Goal: Task Accomplishment & Management: Manage account settings

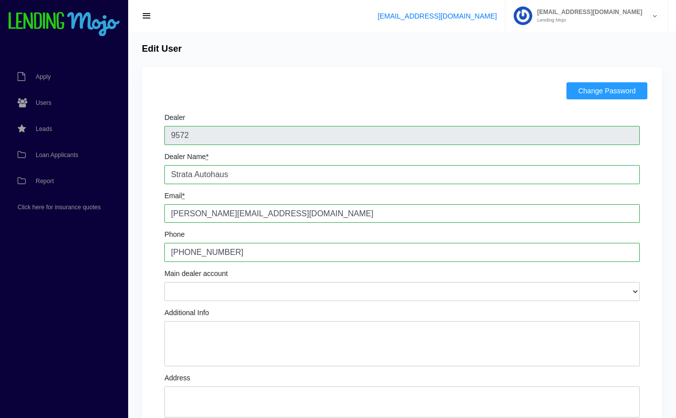
scroll to position [121, 0]
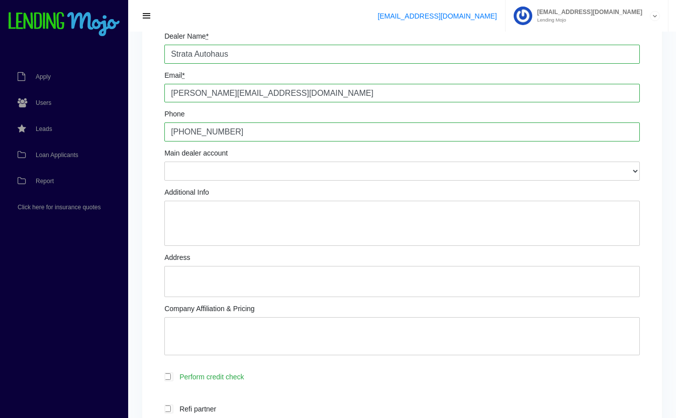
click at [197, 219] on textarea "Additional Info" at bounding box center [401, 223] width 475 height 45
type textarea "Mansour Lawand: Owner/Partner text # 949.272.6492 Zan Malik: Owner/Partner"
type textarea "393 N Cypress St. Orange, CA 92866"
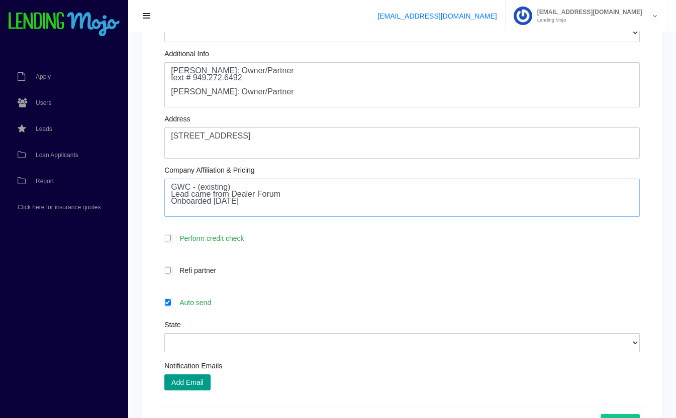
scroll to position [262, 0]
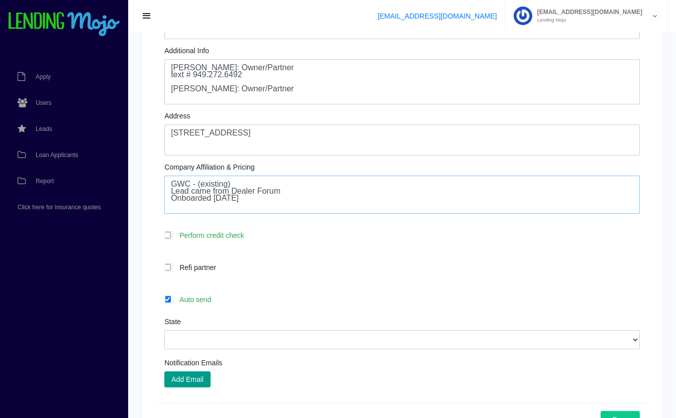
type textarea "GWC - (existing) Lead came from Dealer Forum Onboarded 9.17.25"
click at [236, 301] on label "Auto send" at bounding box center [406, 300] width 465 height 12
click at [171, 301] on input "Auto send" at bounding box center [167, 299] width 7 height 7
checkbox input "false"
click at [249, 335] on select "Alabama Alaska Arizona Arkansas California Colorado Connecticut Delaware Distri…" at bounding box center [401, 340] width 475 height 19
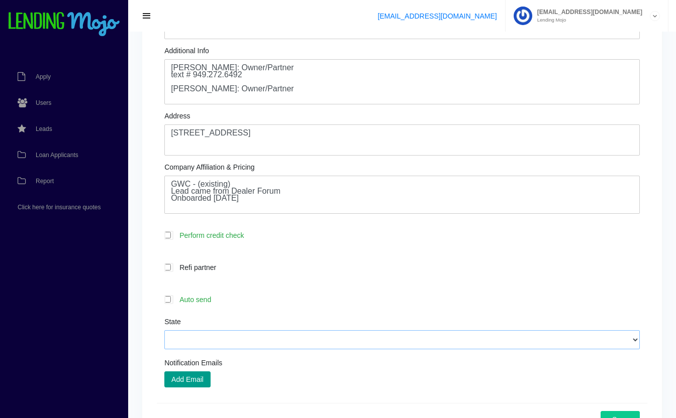
select select "CA"
click at [164, 332] on select "Alabama Alaska Arizona Arkansas California Colorado Connecticut Delaware Distri…" at bounding box center [401, 340] width 475 height 19
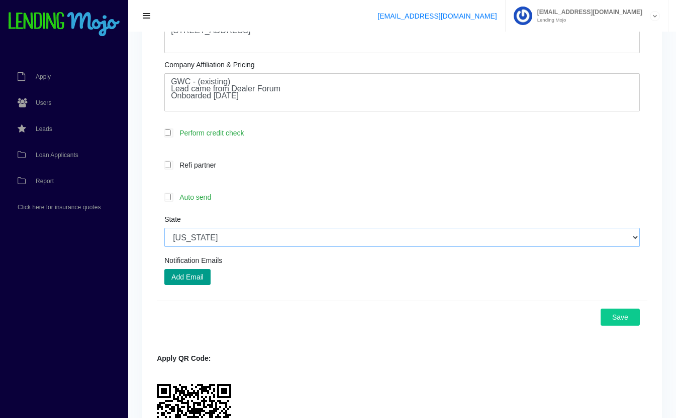
scroll to position [366, 0]
click at [232, 135] on label "Perform credit check" at bounding box center [406, 132] width 465 height 12
click at [171, 135] on input "Perform credit check" at bounding box center [167, 132] width 7 height 7
checkbox input "true"
click at [195, 279] on button "Add Email" at bounding box center [187, 276] width 46 height 16
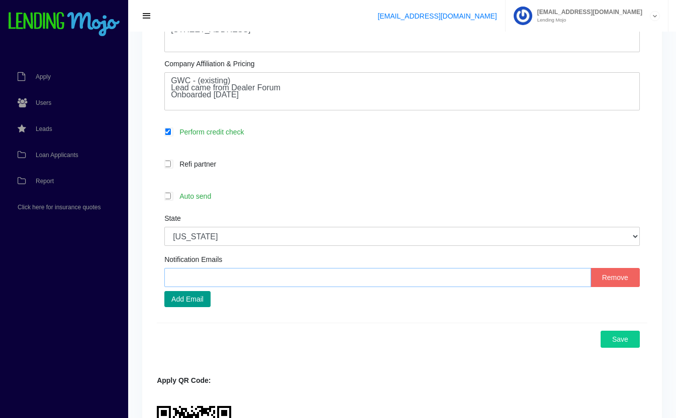
click at [243, 281] on input "text" at bounding box center [377, 277] width 426 height 19
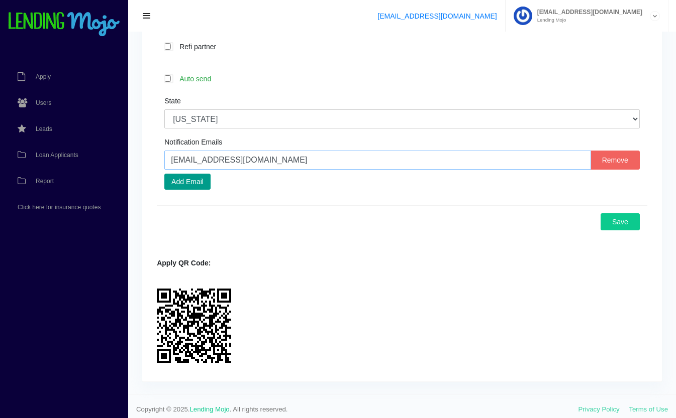
scroll to position [491, 0]
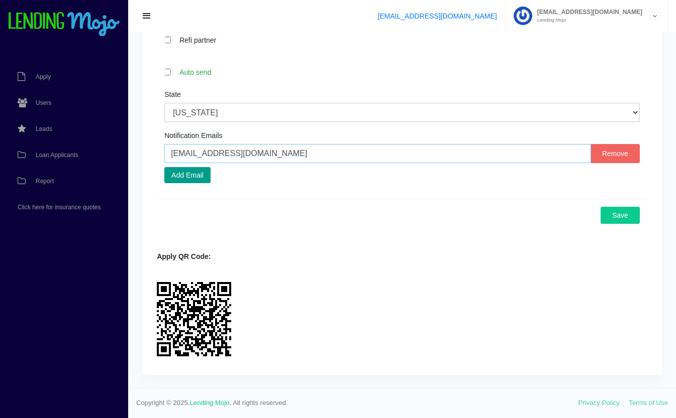
type input "zan@strataautohaus.com"
click at [616, 221] on button "Save" at bounding box center [619, 215] width 39 height 17
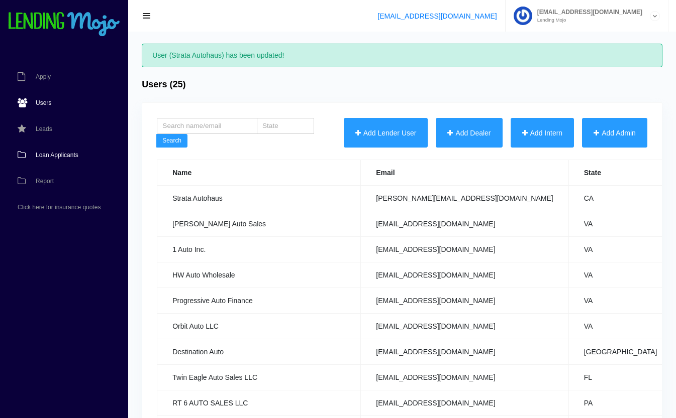
click at [48, 157] on span "Loan Applicants" at bounding box center [57, 155] width 43 height 6
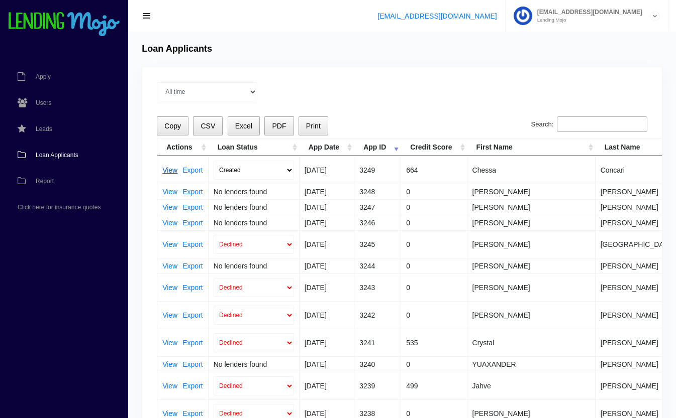
click at [166, 169] on link "View" at bounding box center [169, 170] width 15 height 7
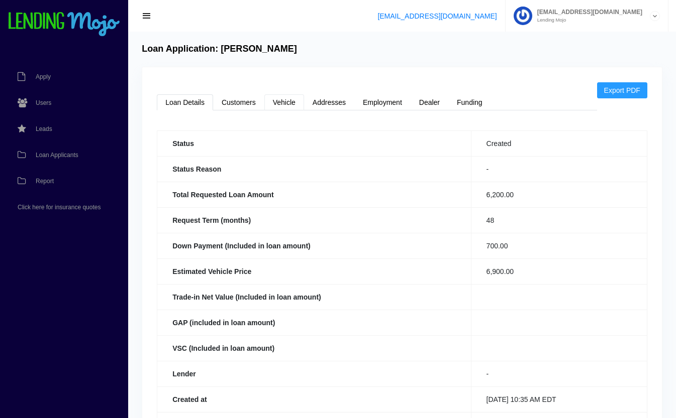
click at [278, 107] on link "Vehicle" at bounding box center [284, 102] width 40 height 16
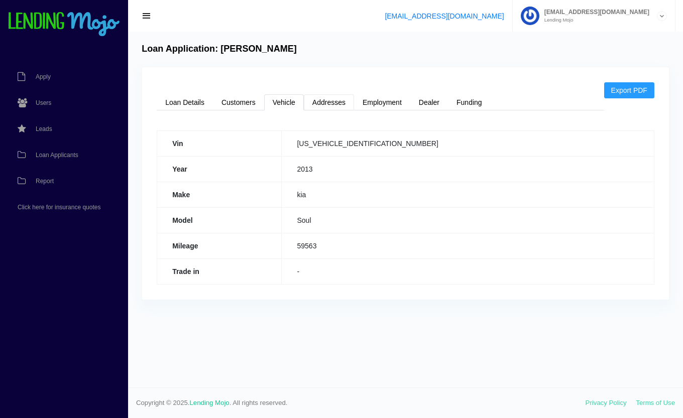
click at [333, 106] on link "Addresses" at bounding box center [329, 102] width 50 height 16
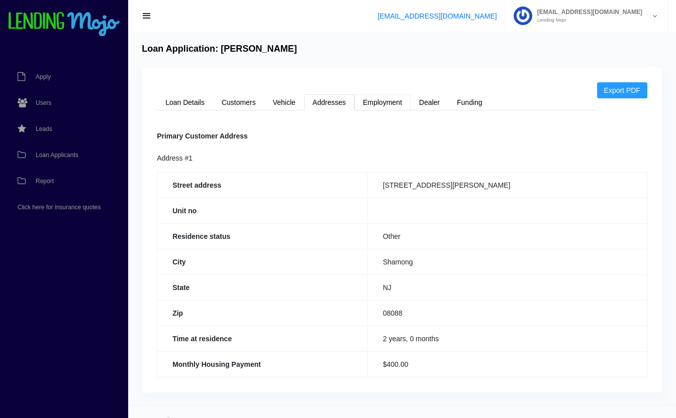
click at [375, 102] on link "Employment" at bounding box center [382, 102] width 56 height 16
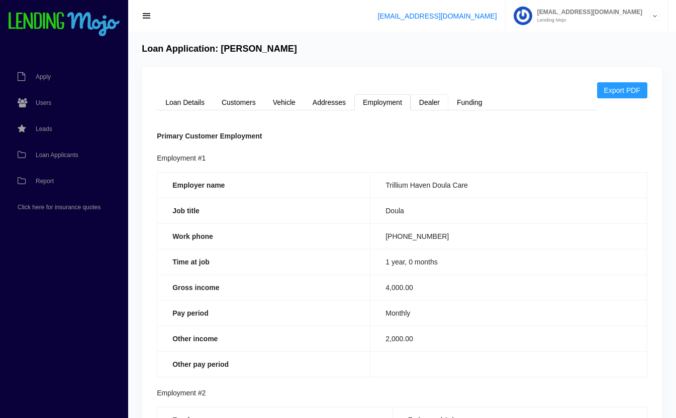
click at [432, 102] on link "Dealer" at bounding box center [429, 102] width 38 height 16
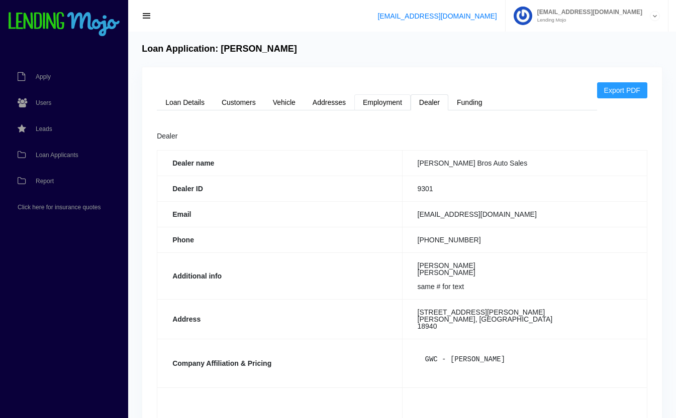
click at [396, 101] on link "Employment" at bounding box center [382, 102] width 56 height 16
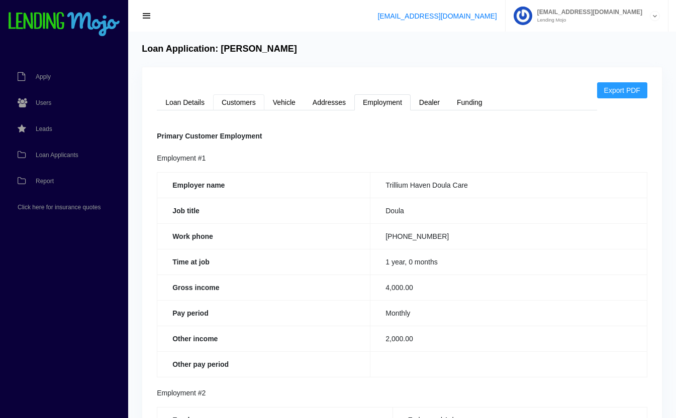
click at [250, 110] on link "Customers" at bounding box center [238, 102] width 51 height 16
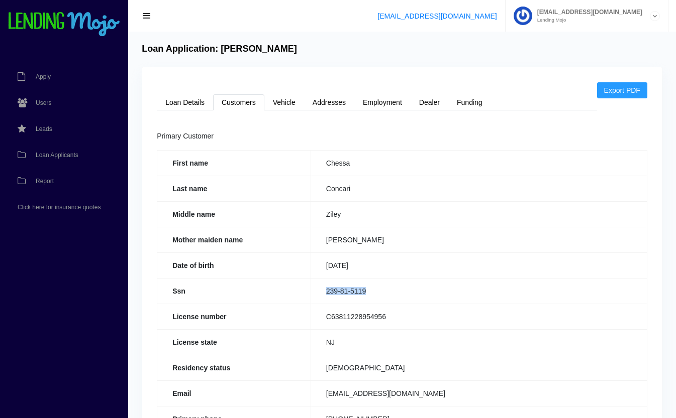
drag, startPoint x: 380, startPoint y: 287, endPoint x: 324, endPoint y: 292, distance: 56.0
click at [324, 292] on td "239-81-5119" at bounding box center [478, 291] width 336 height 26
copy td "239-81-5119"
click at [192, 99] on link "Loan Details" at bounding box center [185, 102] width 56 height 16
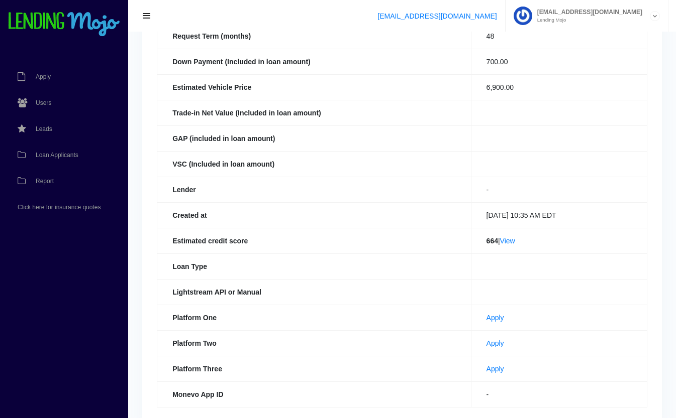
scroll to position [232, 0]
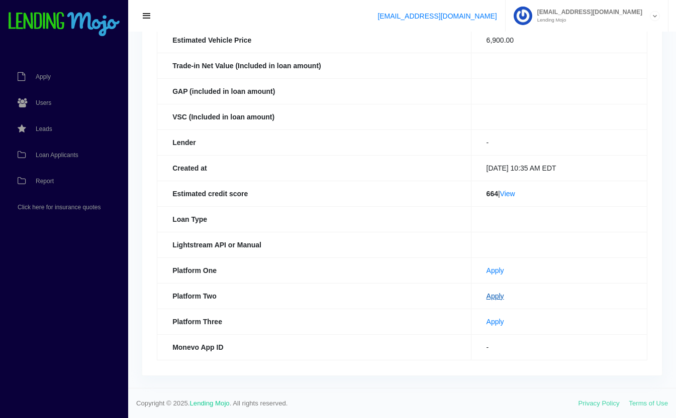
click at [486, 297] on link "Apply" at bounding box center [495, 296] width 18 height 8
click at [54, 155] on span "Loan Applicants" at bounding box center [57, 155] width 43 height 6
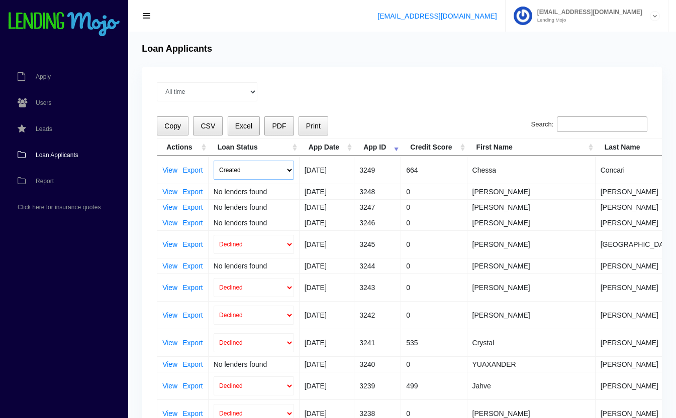
click at [255, 169] on select "Created Submitted" at bounding box center [253, 170] width 80 height 19
select select "submitted"
click at [213, 161] on select "Created Submitted" at bounding box center [253, 170] width 80 height 19
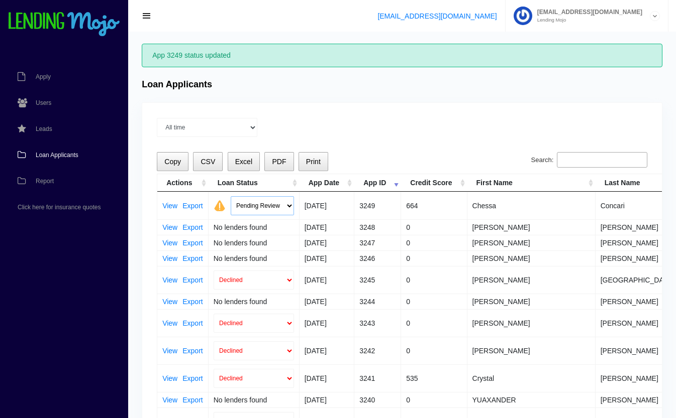
click at [245, 206] on select "Pending Review Approve Decline Unqualified" at bounding box center [262, 205] width 63 height 19
select select "declined"
click at [231, 196] on select "Pending Review Approve Decline Unqualified" at bounding box center [262, 205] width 63 height 19
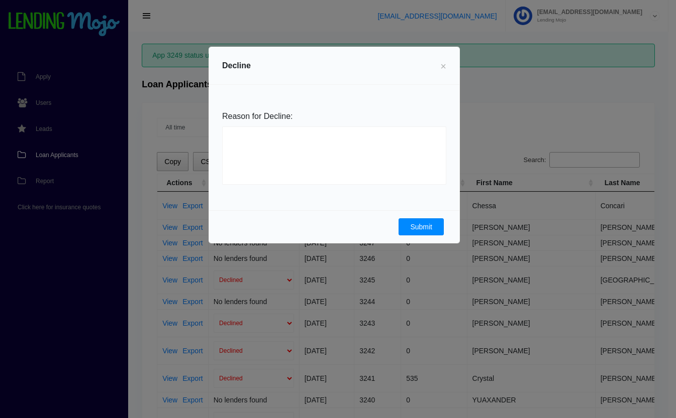
click at [417, 223] on button "Submit" at bounding box center [420, 226] width 45 height 17
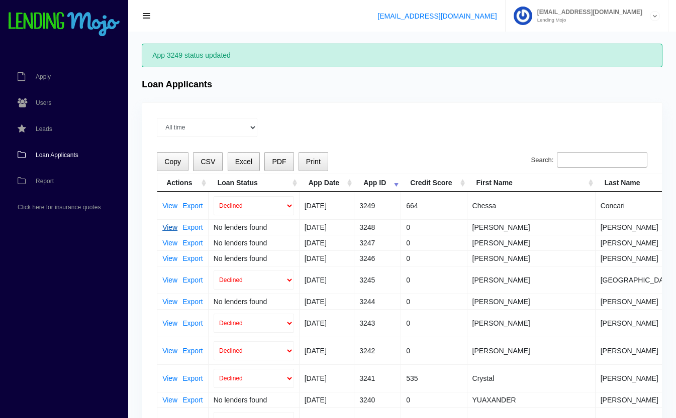
click at [167, 225] on link "View" at bounding box center [169, 227] width 15 height 7
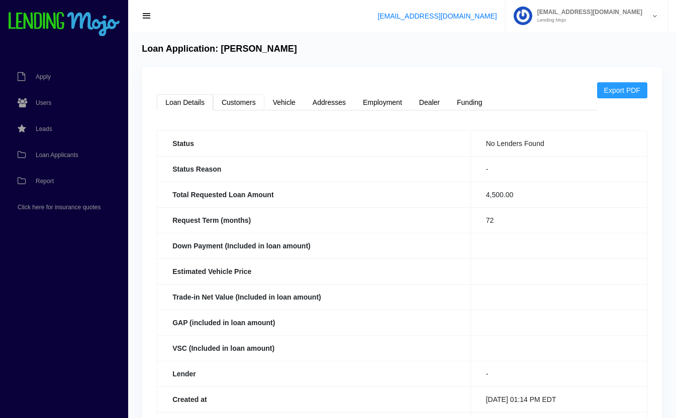
click at [242, 109] on link "Customers" at bounding box center [238, 102] width 51 height 16
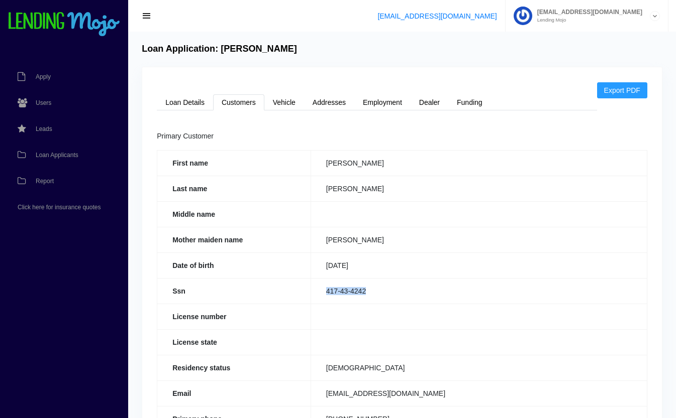
drag, startPoint x: 374, startPoint y: 291, endPoint x: 308, endPoint y: 294, distance: 65.8
click at [308, 294] on tr "Ssn 417-43-4242" at bounding box center [402, 291] width 490 height 26
copy tr "417-43-4242"
click at [177, 102] on link "Loan Details" at bounding box center [185, 102] width 56 height 16
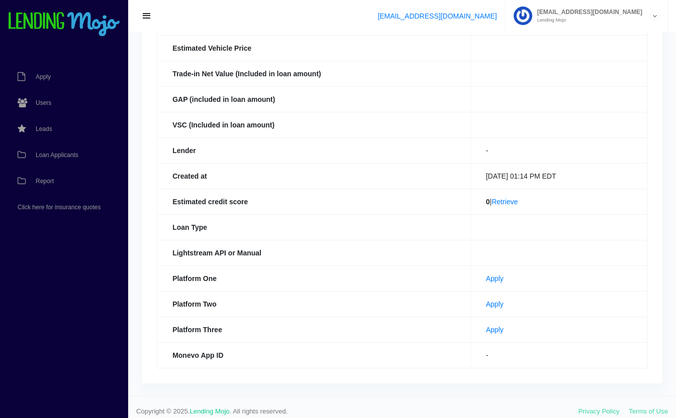
scroll to position [232, 0]
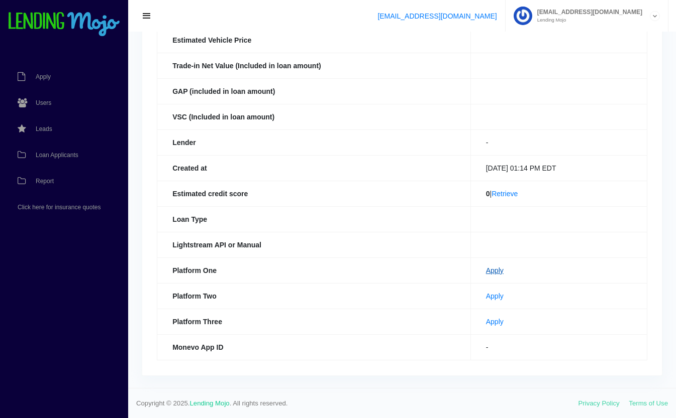
click at [486, 272] on link "Apply" at bounding box center [495, 271] width 18 height 8
click at [486, 296] on link "Apply" at bounding box center [495, 296] width 18 height 8
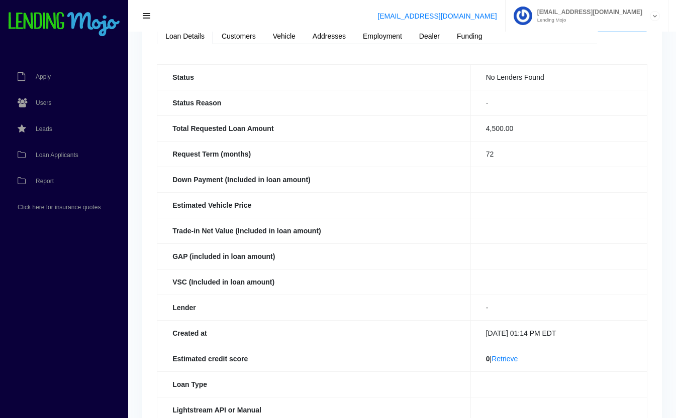
scroll to position [0, 0]
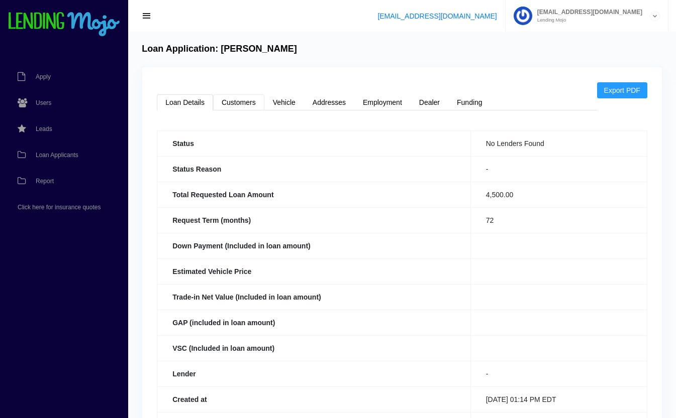
click at [241, 103] on link "Customers" at bounding box center [238, 102] width 51 height 16
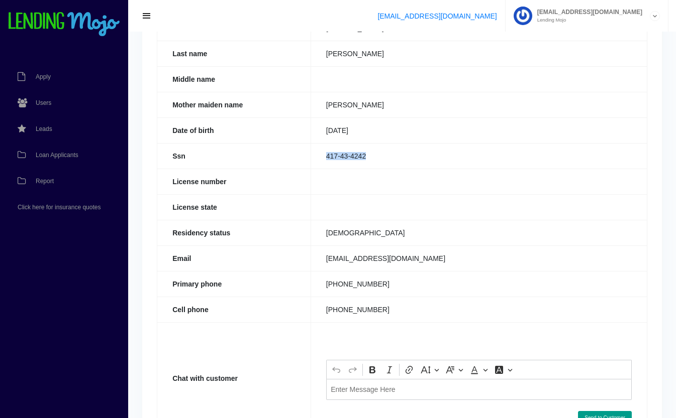
scroll to position [209, 0]
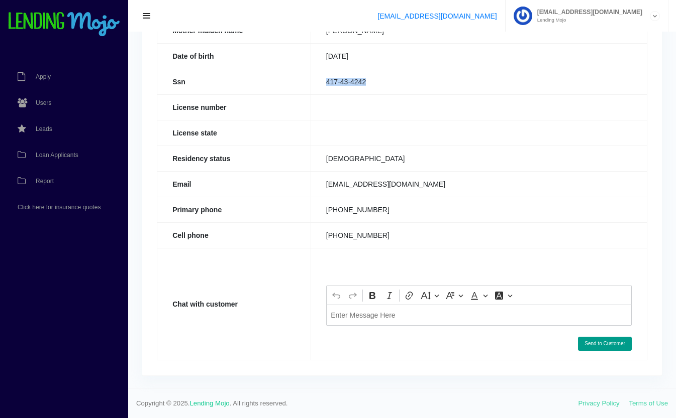
click at [376, 323] on div "Editor editing area: main. Press Alt+0 for help." at bounding box center [478, 315] width 305 height 21
click at [610, 348] on button "Send to Customer" at bounding box center [605, 344] width 54 height 14
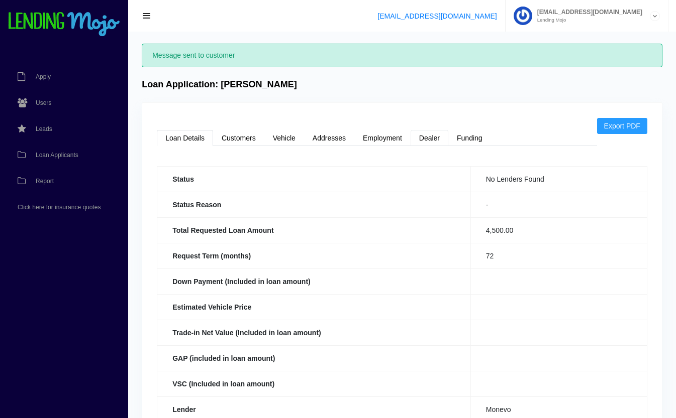
click at [434, 135] on link "Dealer" at bounding box center [429, 138] width 38 height 16
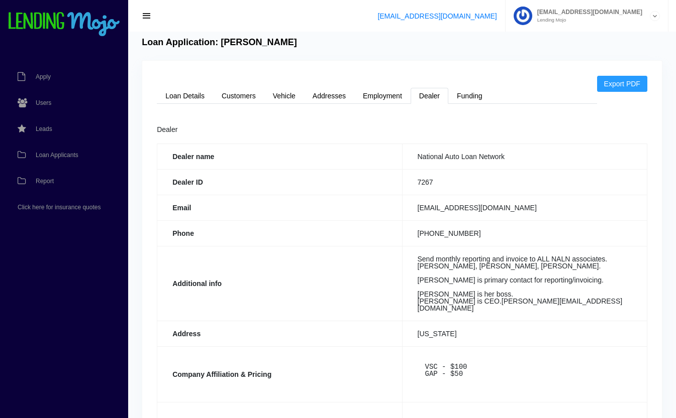
scroll to position [177, 0]
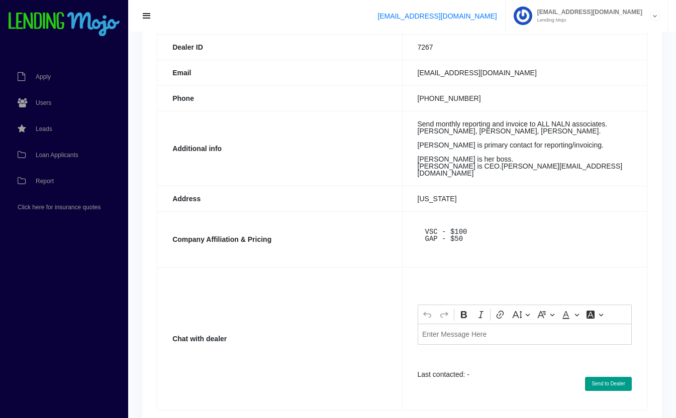
click at [470, 338] on p "Editor editing area: main. Press Alt+0 for help." at bounding box center [524, 334] width 205 height 7
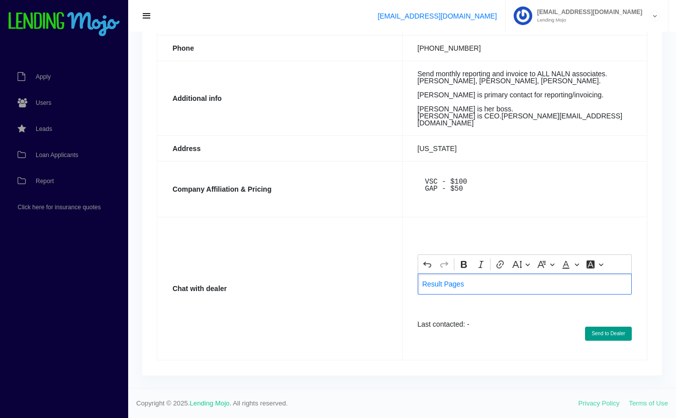
scroll to position [239, 0]
click at [617, 336] on button "Send to Dealer" at bounding box center [608, 334] width 47 height 14
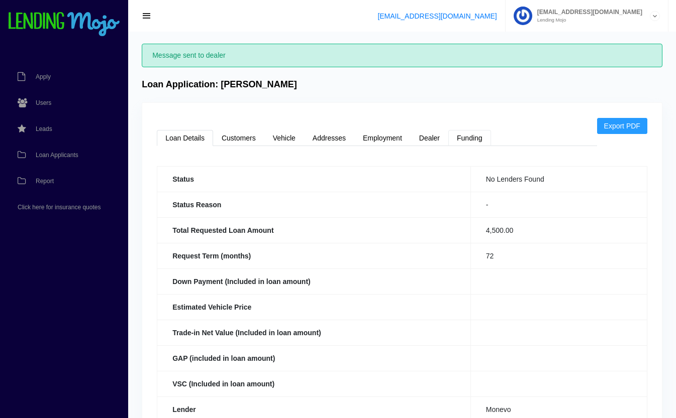
click at [476, 137] on link "Funding" at bounding box center [469, 138] width 43 height 16
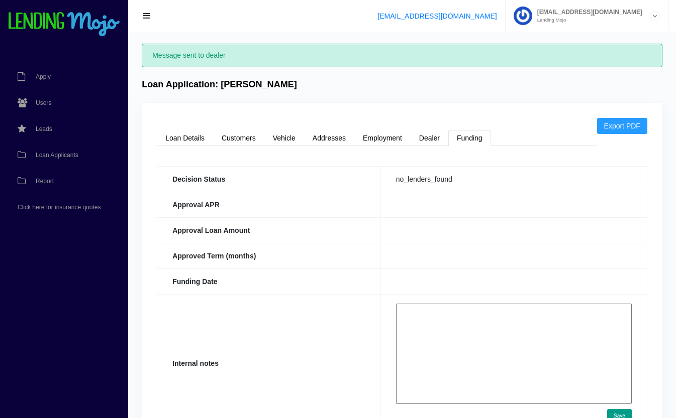
click at [471, 348] on textarea at bounding box center [514, 354] width 236 height 100
paste textarea "[URL][DOMAIN_NAME]"
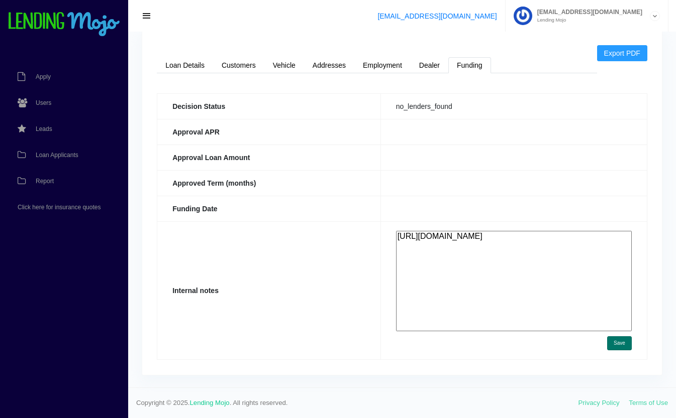
type textarea "[URL][DOMAIN_NAME]"
click at [624, 348] on button "Save" at bounding box center [619, 344] width 25 height 14
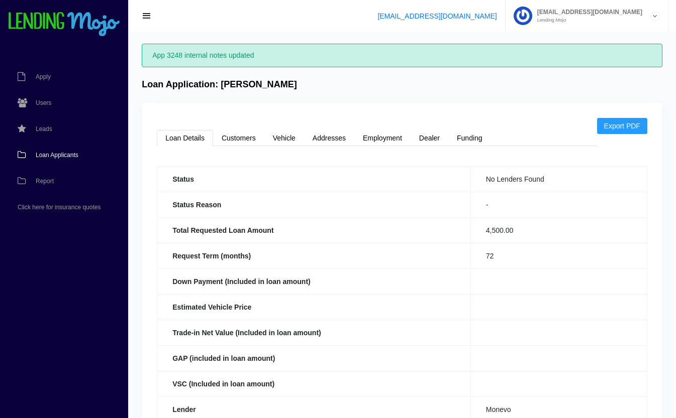
click at [57, 155] on span "Loan Applicants" at bounding box center [57, 155] width 43 height 6
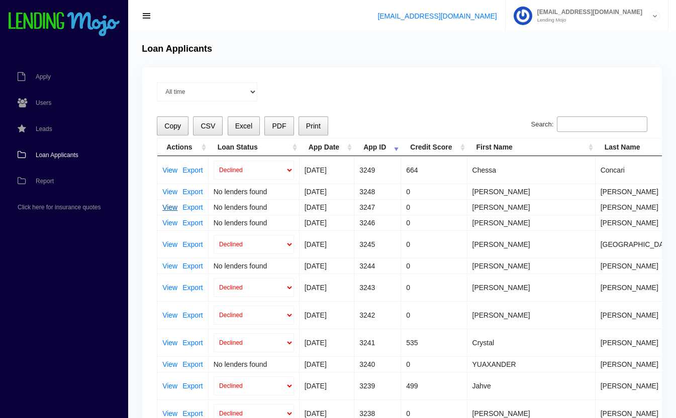
click at [166, 209] on link "View" at bounding box center [169, 207] width 15 height 7
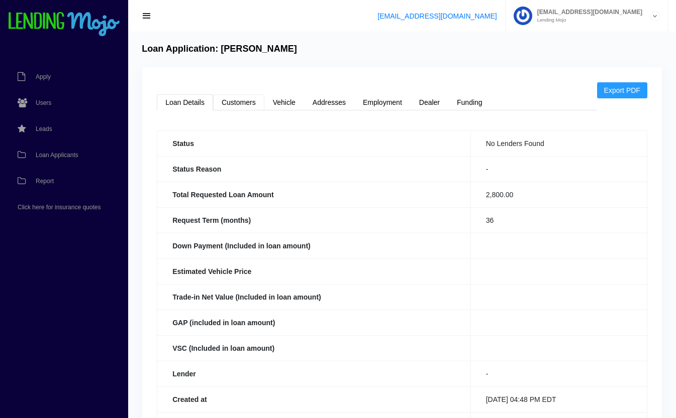
click at [229, 100] on link "Customers" at bounding box center [238, 102] width 51 height 16
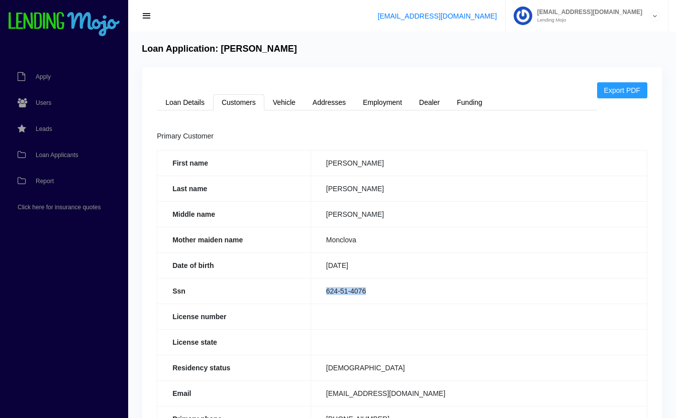
drag, startPoint x: 374, startPoint y: 288, endPoint x: 309, endPoint y: 294, distance: 64.6
click at [309, 294] on tr "Ssn 624-51-4076" at bounding box center [402, 291] width 490 height 26
copy tr "624-51-4076"
click at [204, 102] on link "Loan Details" at bounding box center [185, 102] width 56 height 16
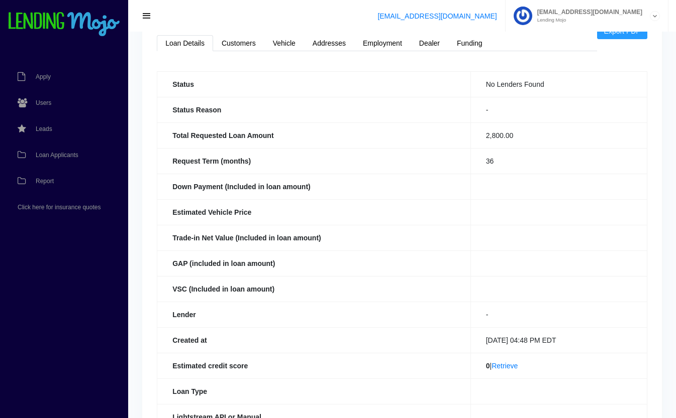
scroll to position [232, 0]
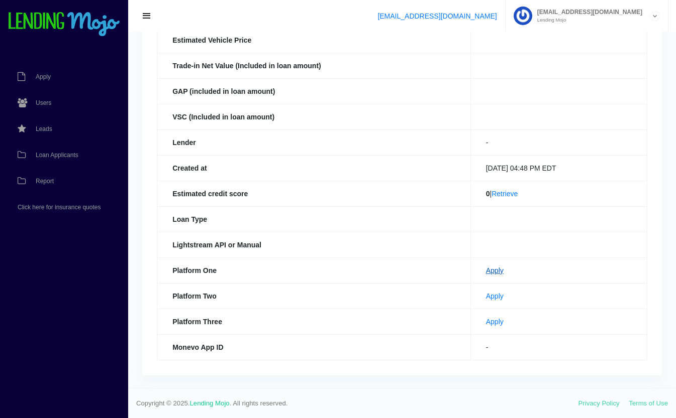
click at [486, 272] on link "Apply" at bounding box center [495, 271] width 18 height 8
click at [486, 295] on link "Apply" at bounding box center [495, 296] width 18 height 8
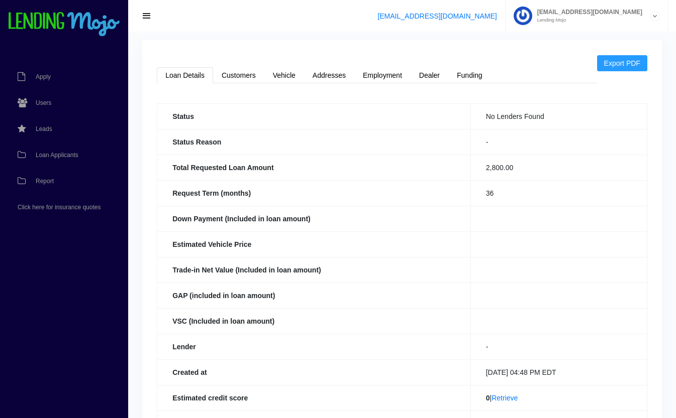
scroll to position [0, 0]
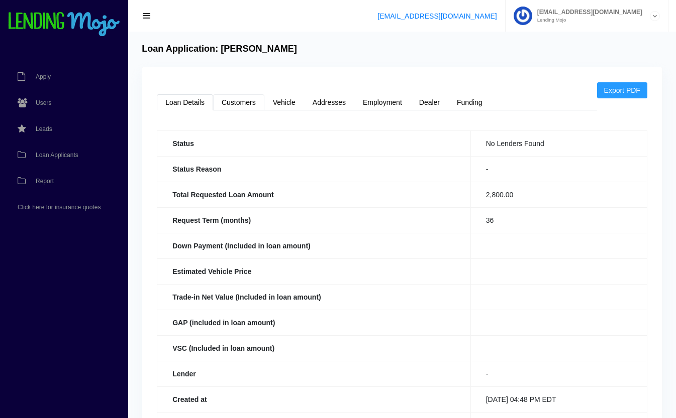
click at [240, 103] on link "Customers" at bounding box center [238, 102] width 51 height 16
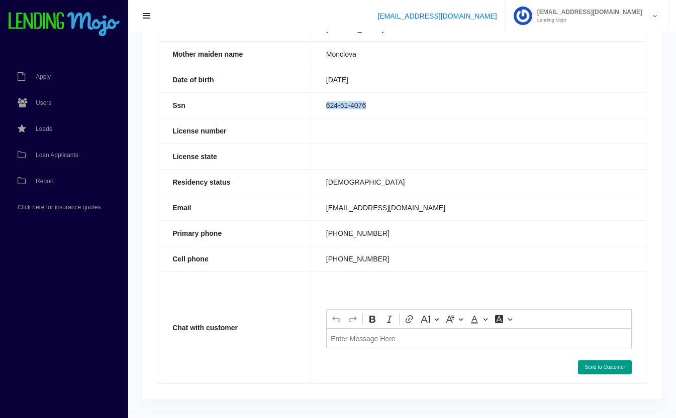
scroll to position [209, 0]
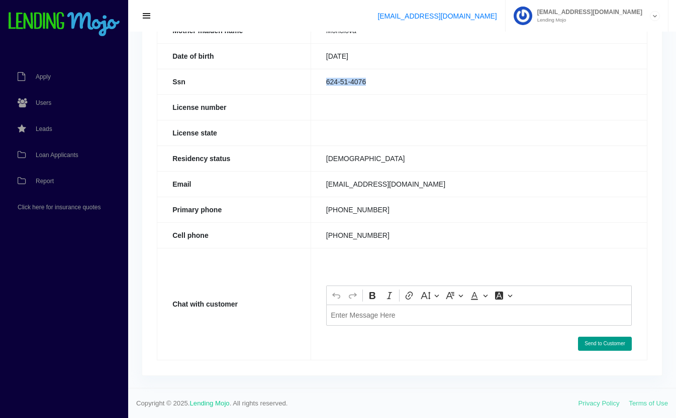
click at [372, 324] on div "Editor editing area: main. Press Alt+0 for help." at bounding box center [478, 315] width 305 height 21
click at [602, 344] on button "Send to Customer" at bounding box center [605, 344] width 54 height 14
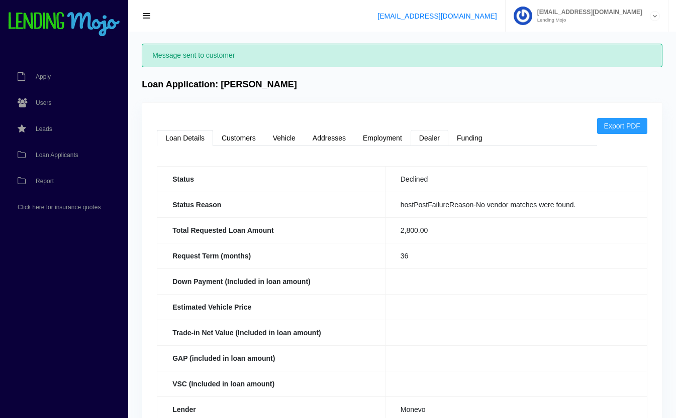
click at [430, 142] on link "Dealer" at bounding box center [429, 138] width 38 height 16
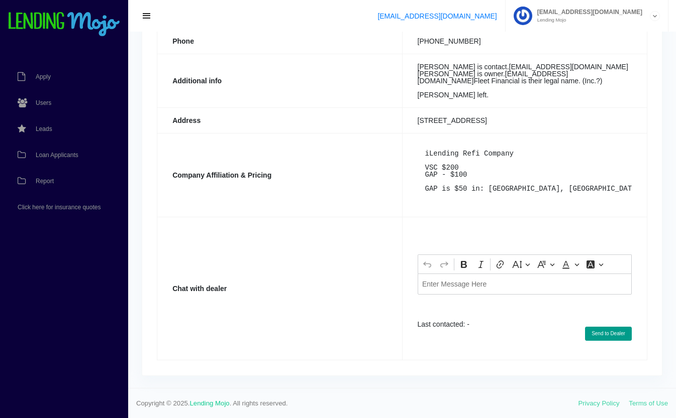
scroll to position [284, 0]
click at [481, 293] on div "Editor editing area: main. Press Alt+0 for help." at bounding box center [524, 284] width 214 height 21
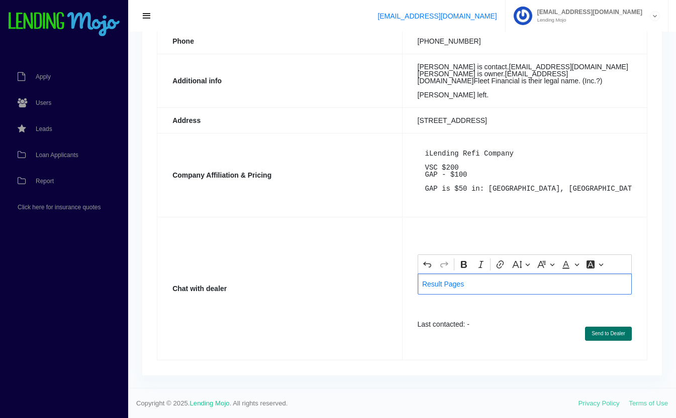
click at [615, 333] on button "Send to Dealer" at bounding box center [608, 334] width 47 height 14
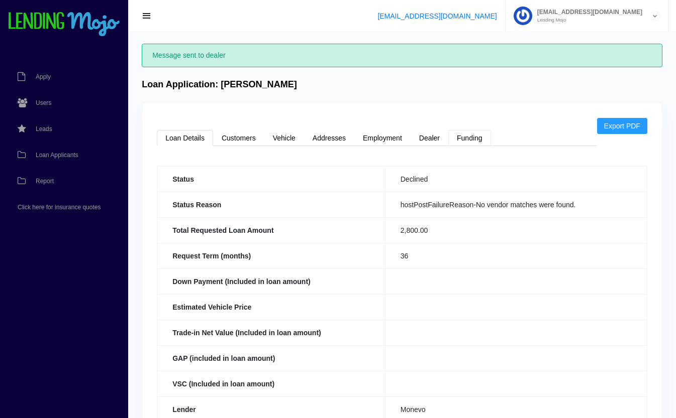
click at [484, 140] on link "Funding" at bounding box center [469, 138] width 43 height 16
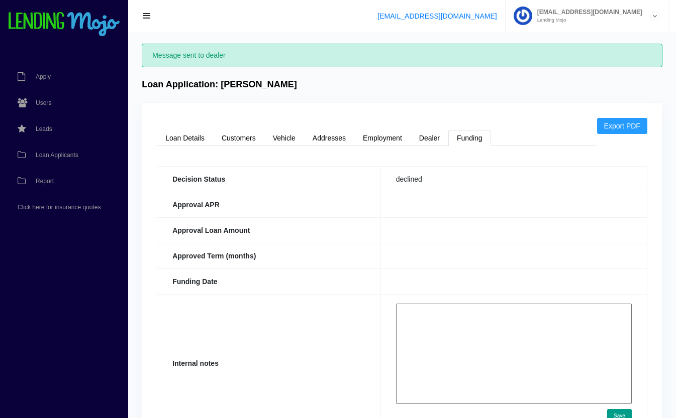
click at [470, 312] on textarea at bounding box center [514, 354] width 236 height 100
paste textarea "[URL][DOMAIN_NAME]"
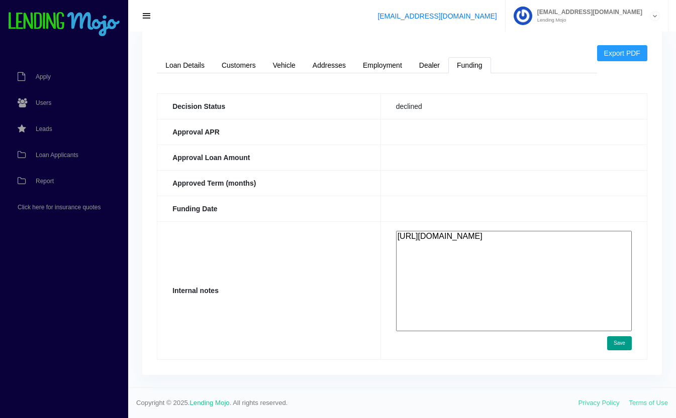
scroll to position [67, 0]
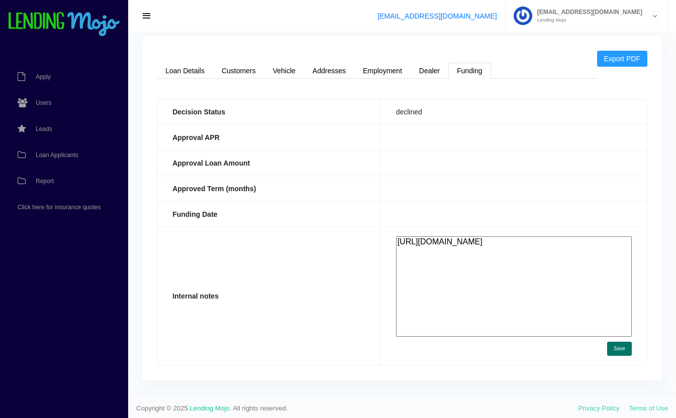
type textarea "[URL][DOMAIN_NAME]"
click at [623, 349] on button "Save" at bounding box center [619, 349] width 25 height 14
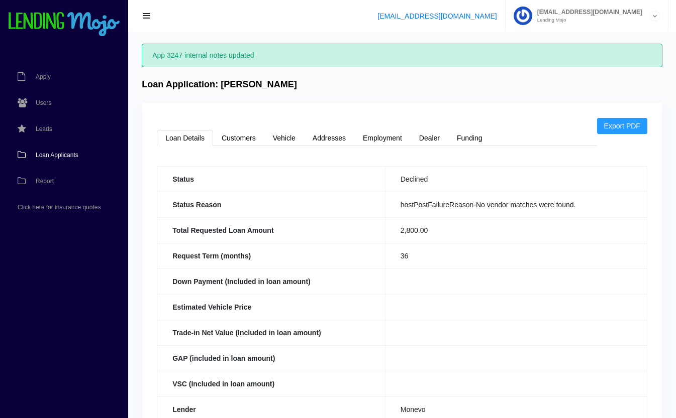
click at [65, 152] on span "Loan Applicants" at bounding box center [57, 155] width 43 height 6
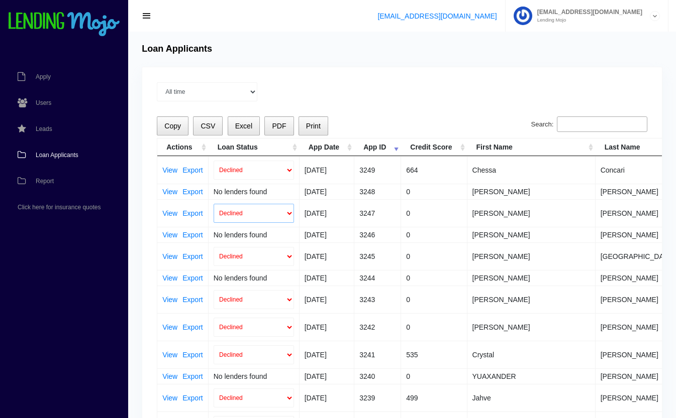
click at [230, 210] on select "Declined Approved" at bounding box center [253, 213] width 80 height 19
select select "approved"
click at [213, 204] on select "Declined Approved" at bounding box center [253, 213] width 80 height 19
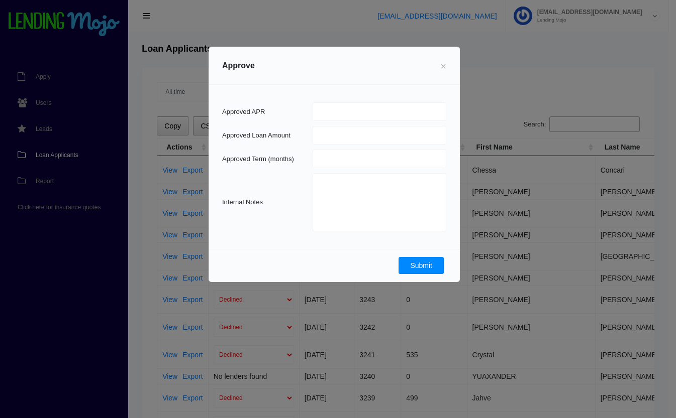
click at [430, 265] on button "Submit" at bounding box center [420, 265] width 45 height 17
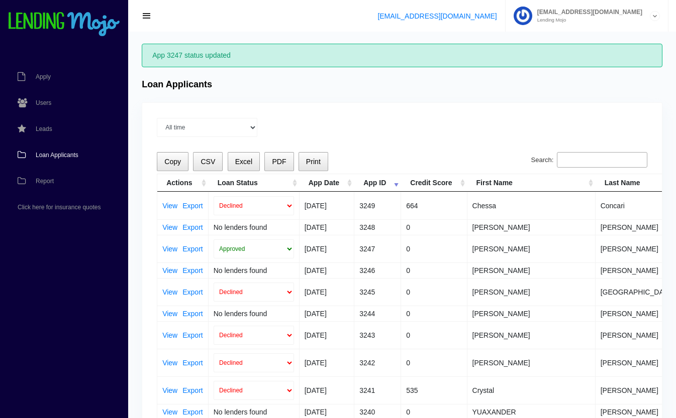
click at [43, 157] on span "Loan Applicants" at bounding box center [57, 155] width 43 height 6
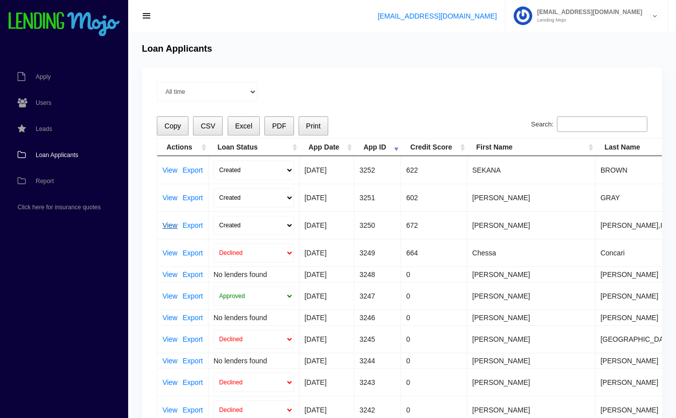
click at [168, 225] on link "View" at bounding box center [169, 225] width 15 height 7
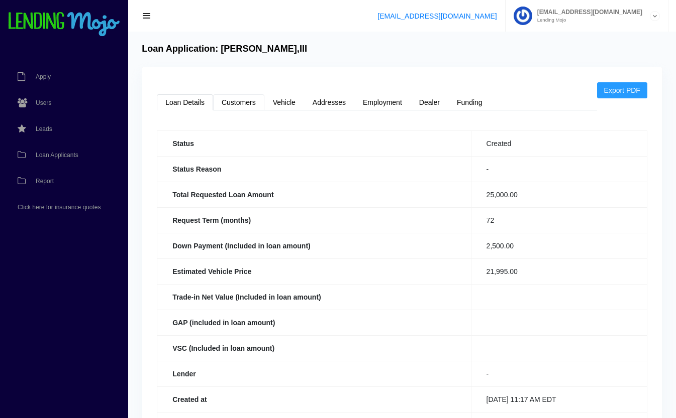
click at [241, 98] on link "Customers" at bounding box center [238, 102] width 51 height 16
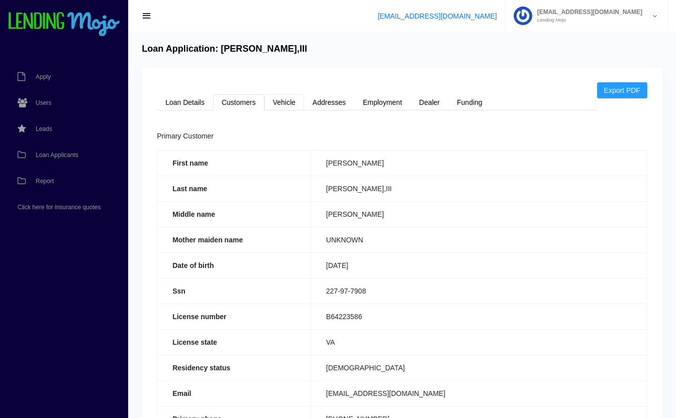
click at [284, 101] on link "Vehicle" at bounding box center [284, 102] width 40 height 16
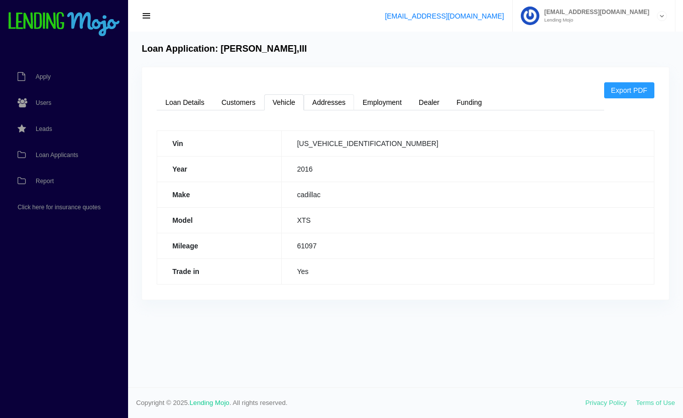
click at [331, 100] on link "Addresses" at bounding box center [329, 102] width 50 height 16
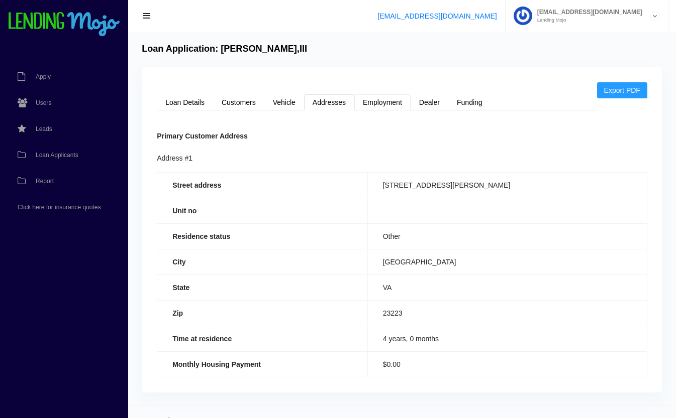
click at [376, 101] on link "Employment" at bounding box center [382, 102] width 56 height 16
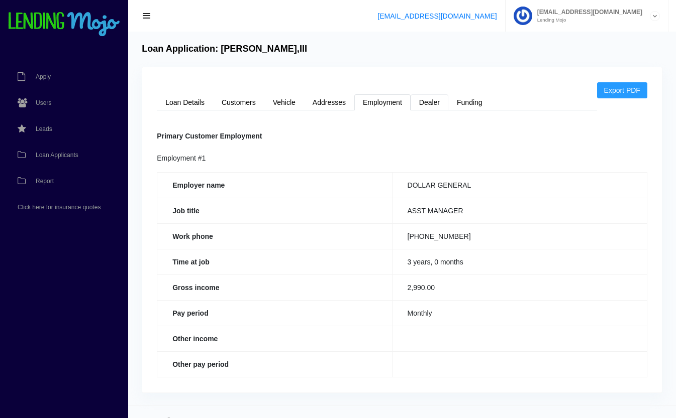
click at [426, 105] on link "Dealer" at bounding box center [429, 102] width 38 height 16
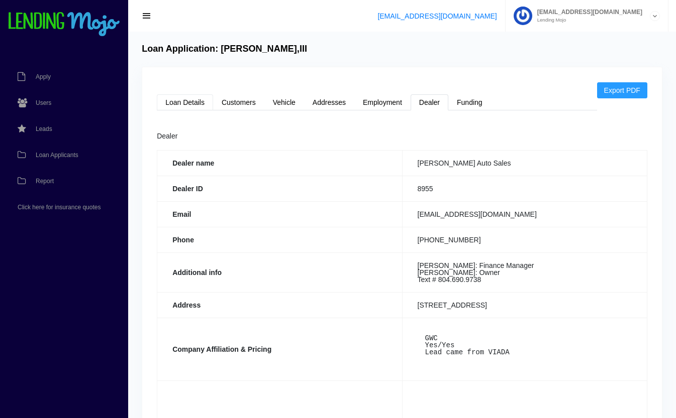
click at [175, 98] on link "Loan Details" at bounding box center [185, 102] width 56 height 16
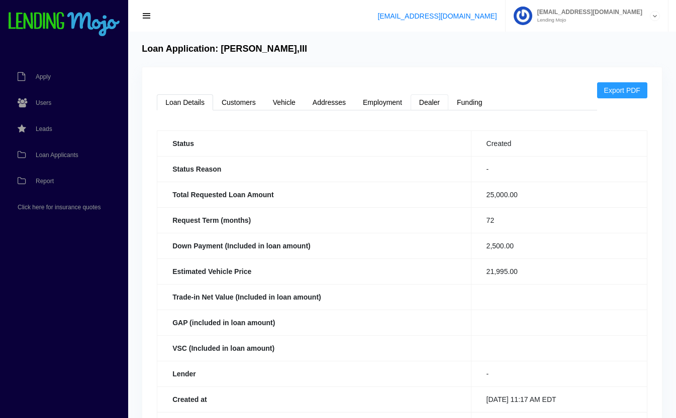
click at [430, 98] on link "Dealer" at bounding box center [429, 102] width 38 height 16
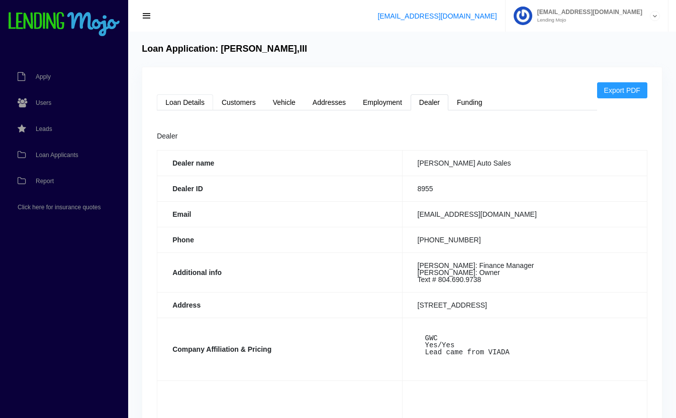
click at [182, 104] on link "Loan Details" at bounding box center [185, 102] width 56 height 16
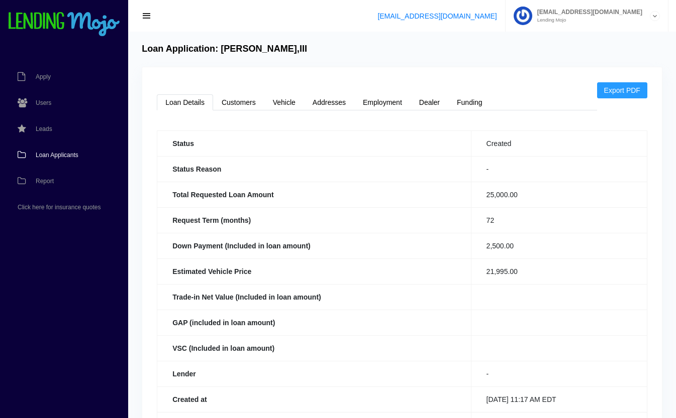
click at [65, 156] on span "Loan Applicants" at bounding box center [57, 155] width 43 height 6
click at [64, 153] on span "Loan Applicants" at bounding box center [57, 155] width 43 height 6
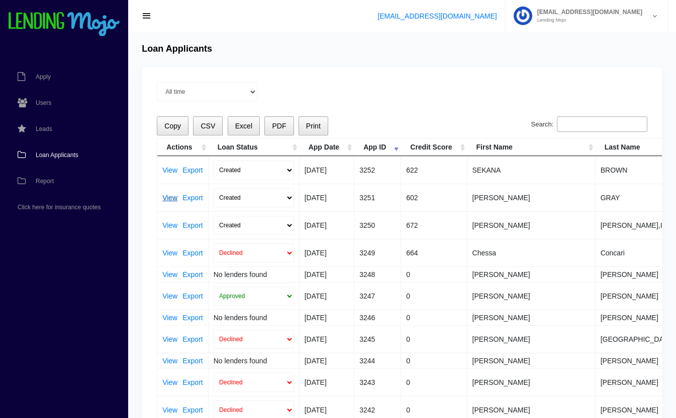
click at [166, 199] on link "View" at bounding box center [169, 197] width 15 height 7
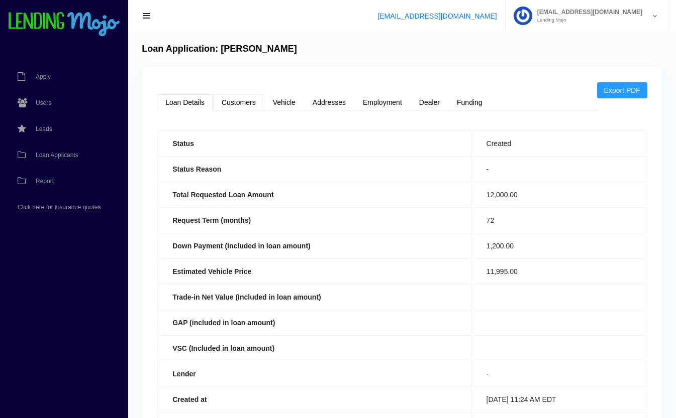
click at [242, 102] on link "Customers" at bounding box center [238, 102] width 51 height 16
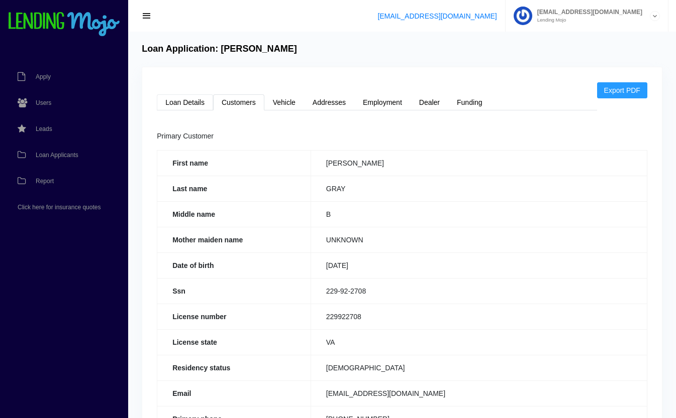
click at [202, 104] on link "Loan Details" at bounding box center [185, 102] width 56 height 16
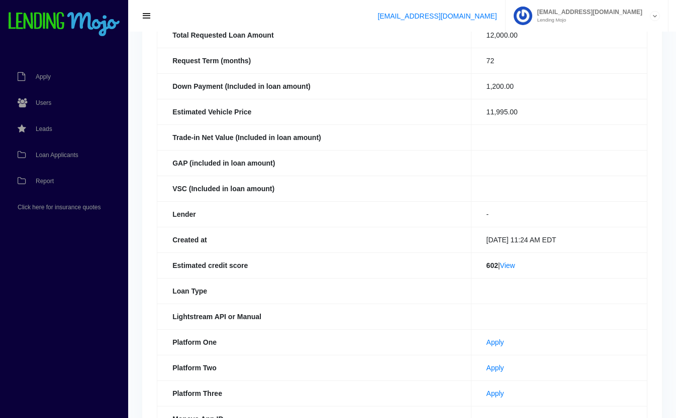
scroll to position [163, 0]
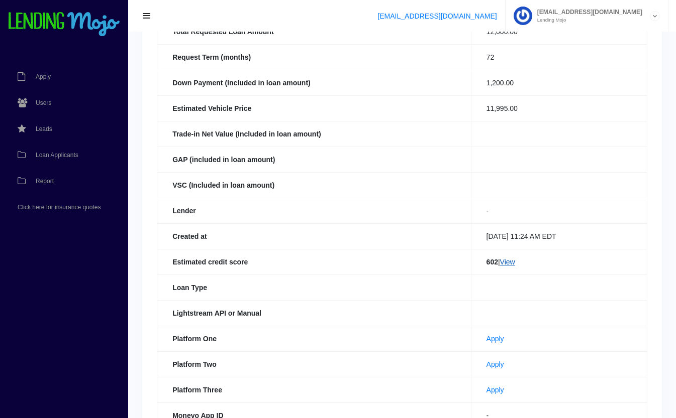
click at [507, 260] on link "View" at bounding box center [507, 262] width 15 height 8
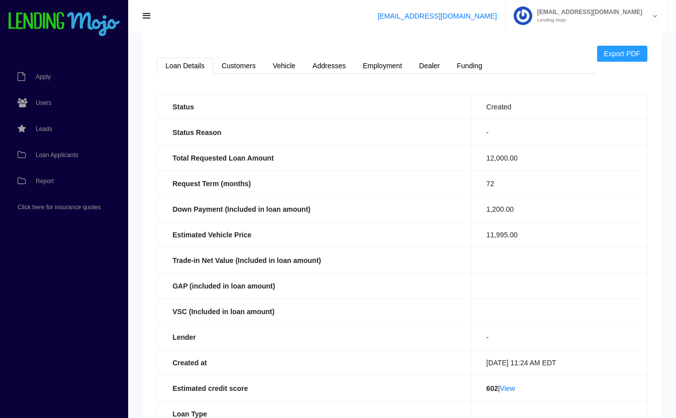
scroll to position [0, 0]
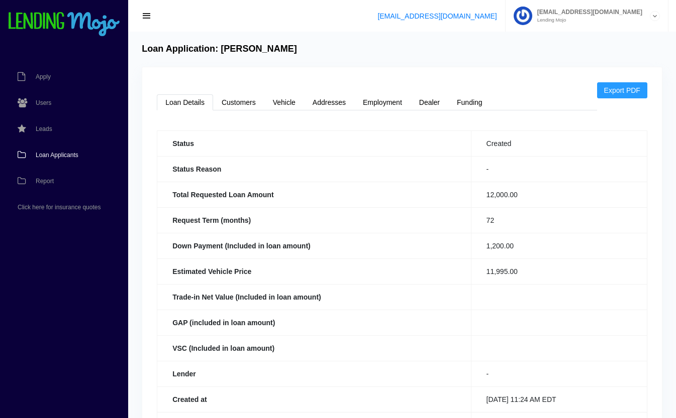
click at [62, 154] on span "Loan Applicants" at bounding box center [57, 155] width 43 height 6
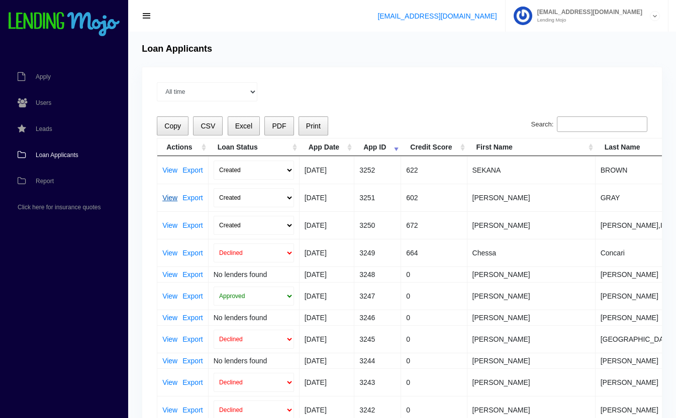
click at [165, 196] on link "View" at bounding box center [169, 197] width 15 height 7
click at [231, 198] on select "Created Submitted" at bounding box center [253, 197] width 80 height 19
select select "submitted"
click at [213, 188] on select "Created Submitted" at bounding box center [253, 197] width 80 height 19
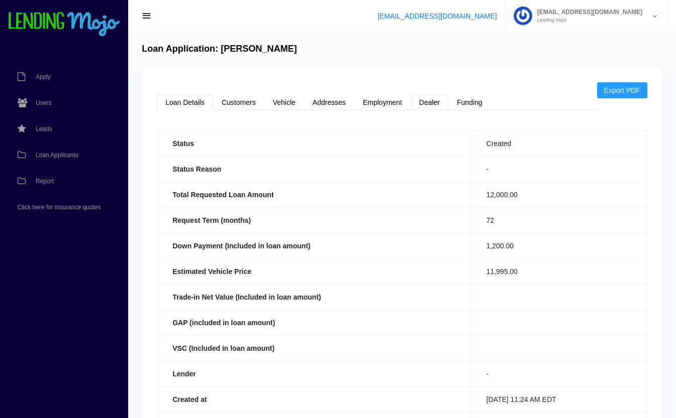
click at [426, 99] on link "Dealer" at bounding box center [429, 102] width 38 height 16
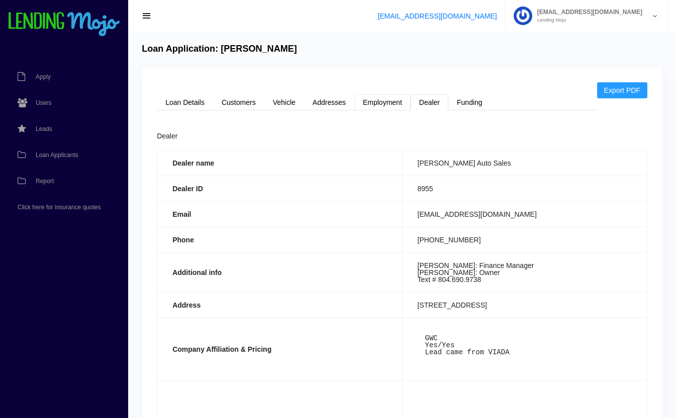
click at [384, 95] on link "Employment" at bounding box center [382, 102] width 56 height 16
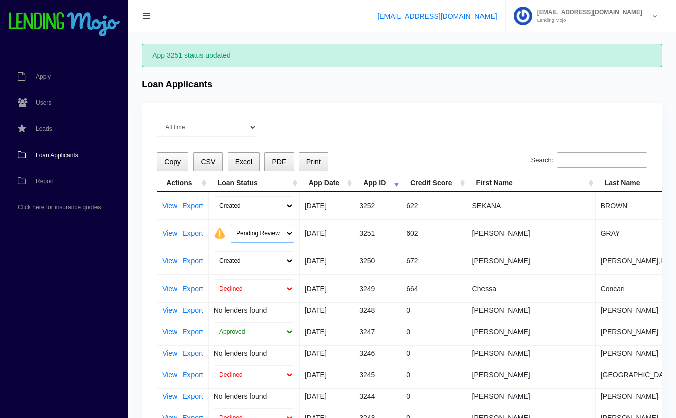
click at [255, 234] on select "Pending Review Approve Decline Unqualified" at bounding box center [262, 233] width 63 height 19
select select "declined"
click at [231, 224] on select "Pending Review Approve Decline Unqualified" at bounding box center [262, 233] width 63 height 19
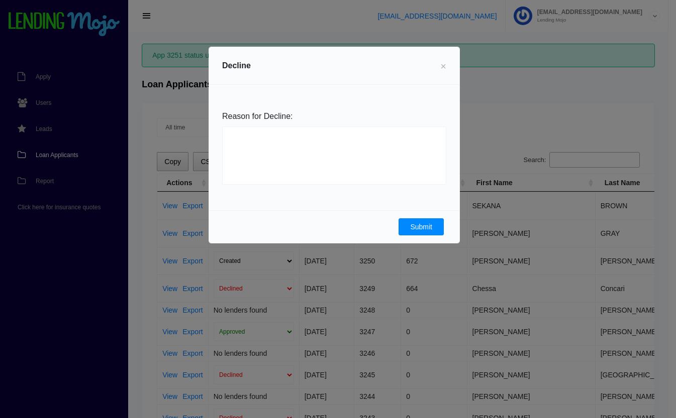
click at [411, 229] on button "Submit" at bounding box center [420, 226] width 45 height 17
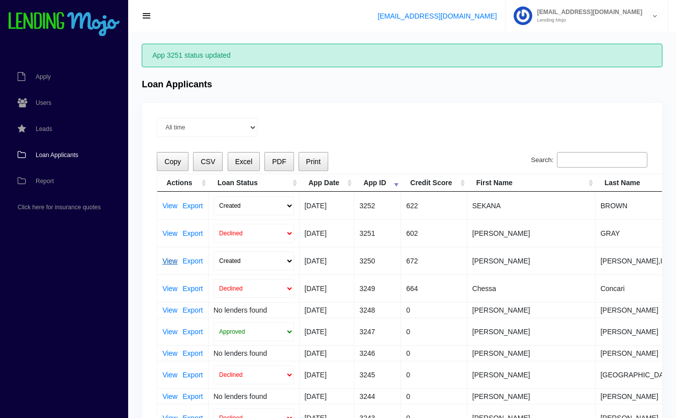
click at [168, 260] on link "View" at bounding box center [169, 261] width 15 height 7
click at [168, 205] on link "View" at bounding box center [169, 205] width 15 height 7
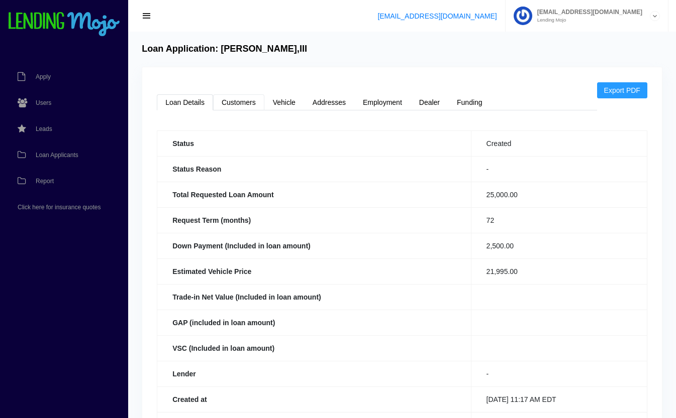
click at [241, 100] on link "Customers" at bounding box center [238, 102] width 51 height 16
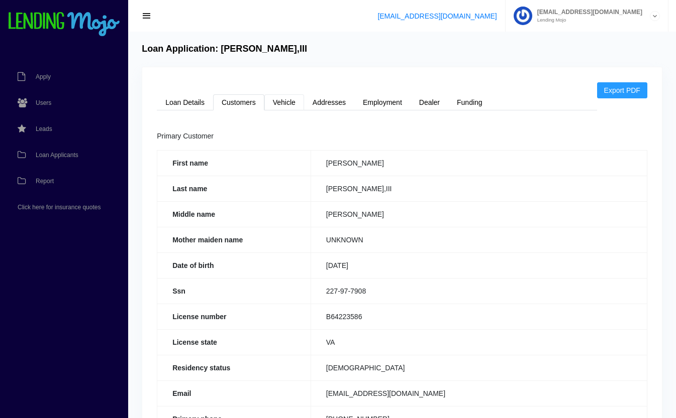
click at [273, 97] on link "Vehicle" at bounding box center [284, 102] width 40 height 16
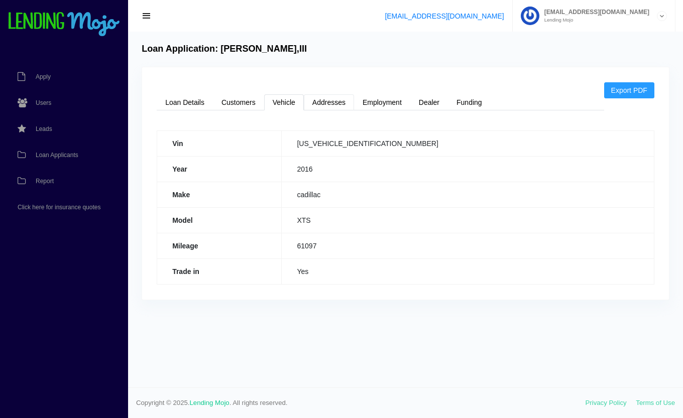
click at [340, 103] on link "Addresses" at bounding box center [329, 102] width 50 height 16
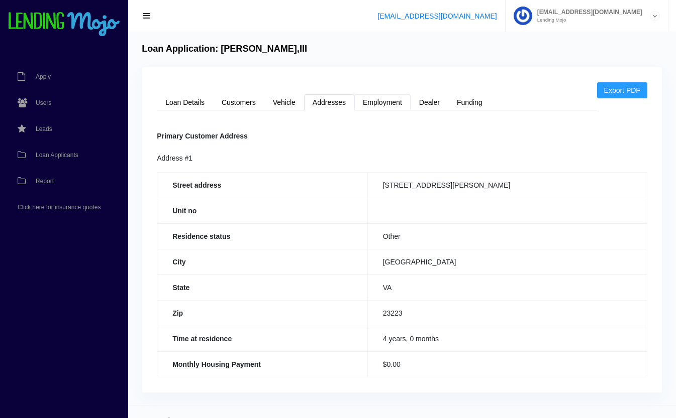
click at [389, 106] on link "Employment" at bounding box center [382, 102] width 56 height 16
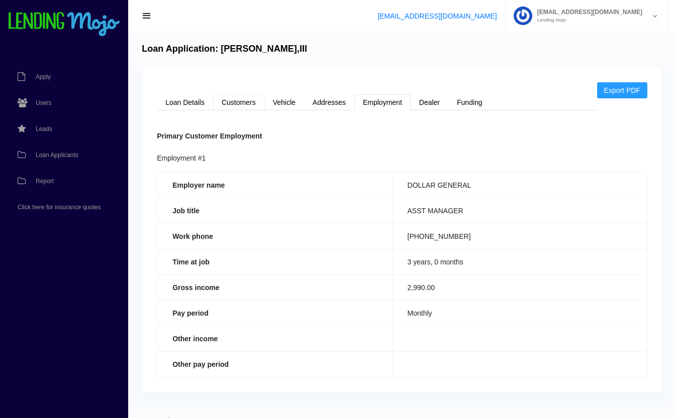
click at [235, 101] on link "Customers" at bounding box center [238, 102] width 51 height 16
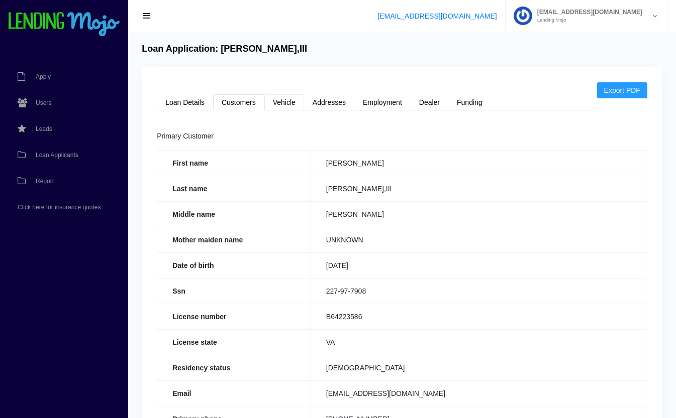
click at [283, 98] on link "Vehicle" at bounding box center [284, 102] width 40 height 16
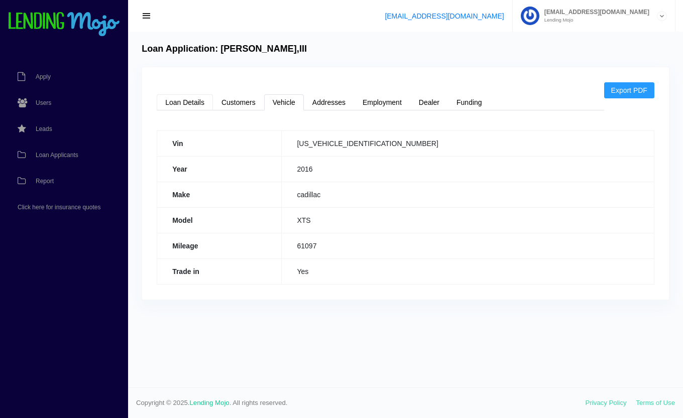
click at [172, 105] on link "Loan Details" at bounding box center [185, 102] width 56 height 16
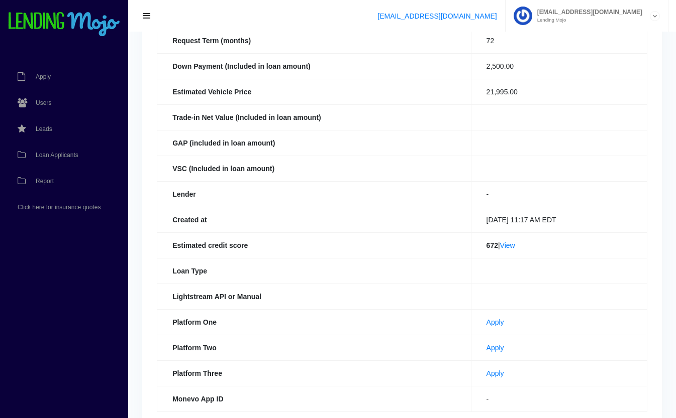
scroll to position [180, 0]
click at [509, 247] on link "View" at bounding box center [507, 245] width 15 height 8
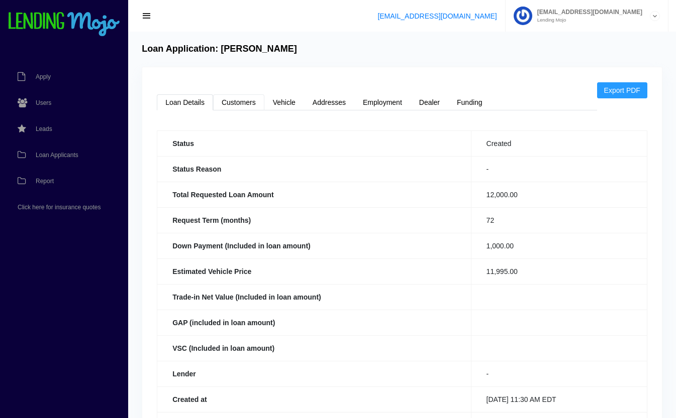
click at [240, 101] on link "Customers" at bounding box center [238, 102] width 51 height 16
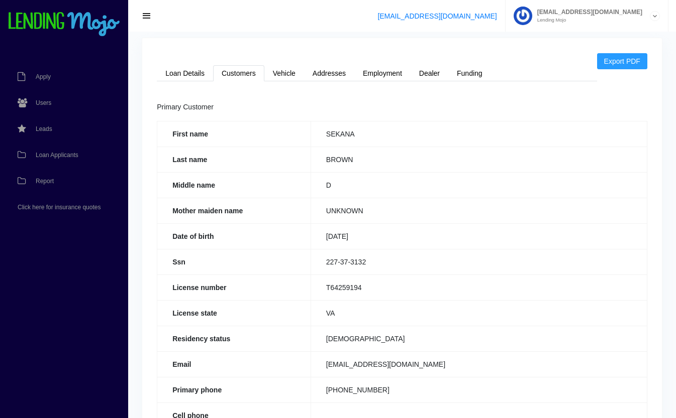
scroll to position [27, 0]
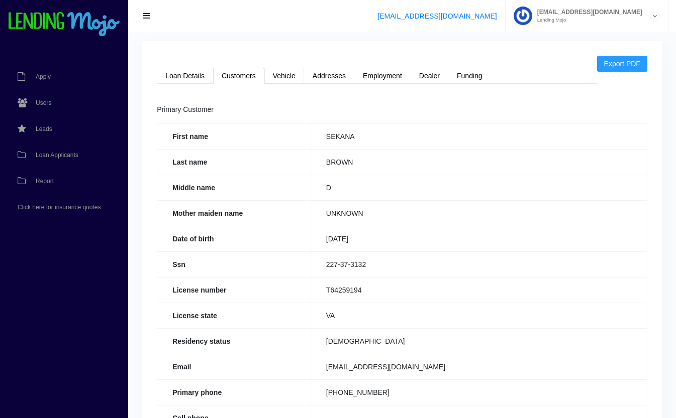
click at [284, 78] on link "Vehicle" at bounding box center [284, 76] width 40 height 16
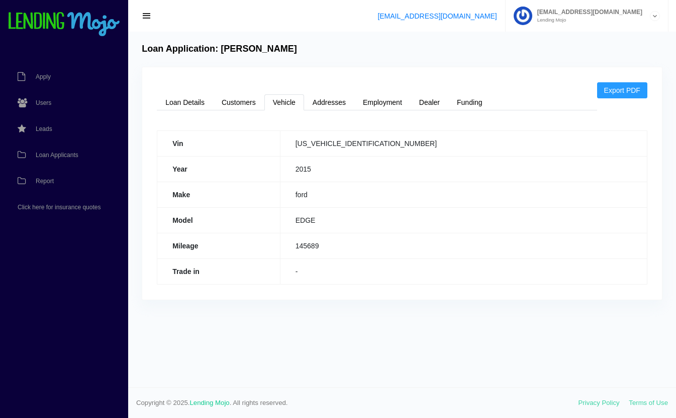
scroll to position [0, 0]
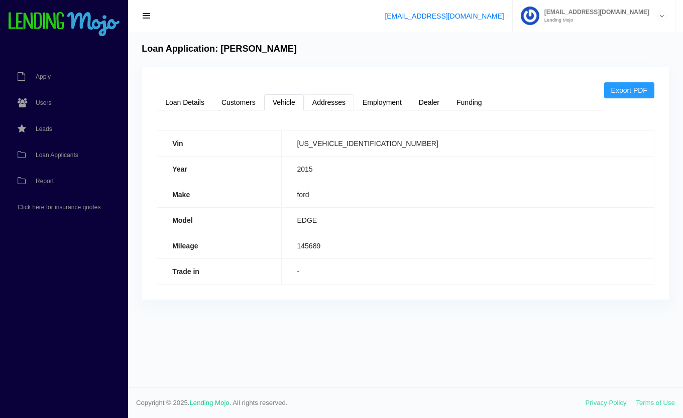
click at [340, 98] on link "Addresses" at bounding box center [329, 102] width 50 height 16
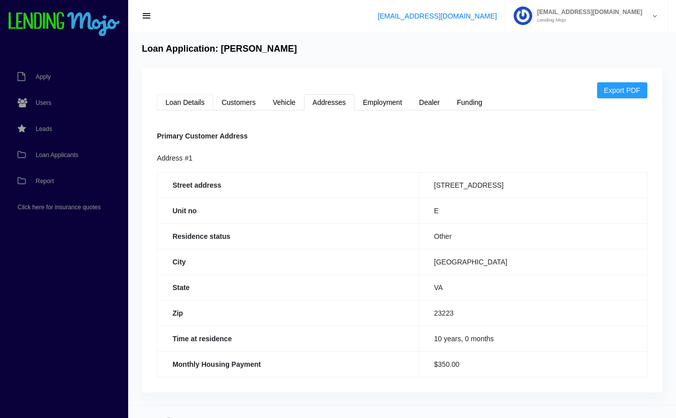
click at [185, 97] on link "Loan Details" at bounding box center [185, 102] width 56 height 16
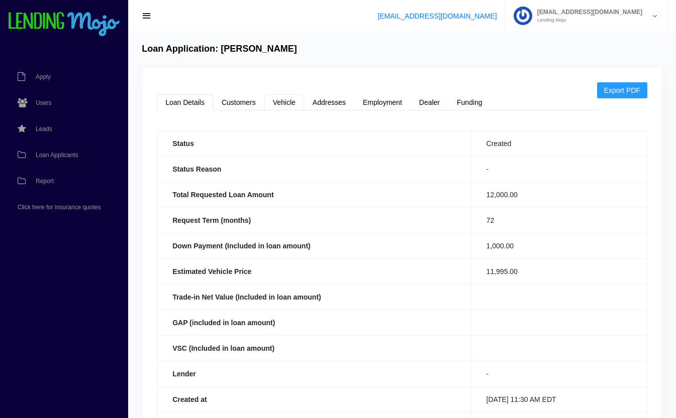
click at [279, 101] on link "Vehicle" at bounding box center [284, 102] width 40 height 16
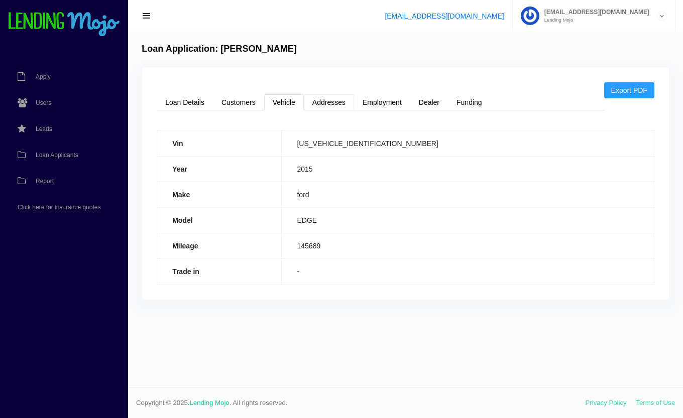
click at [334, 109] on link "Addresses" at bounding box center [329, 102] width 50 height 16
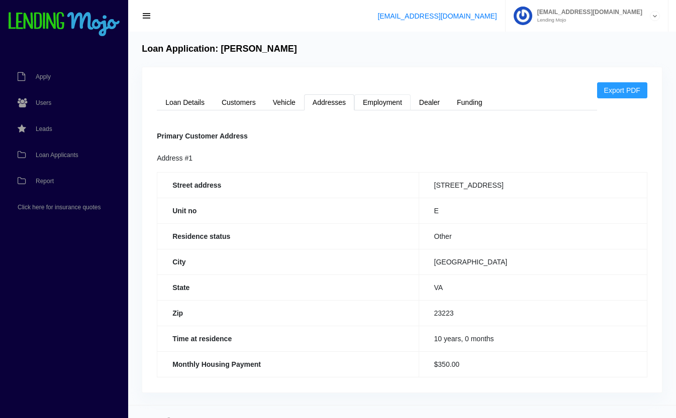
click at [364, 108] on link "Employment" at bounding box center [382, 102] width 56 height 16
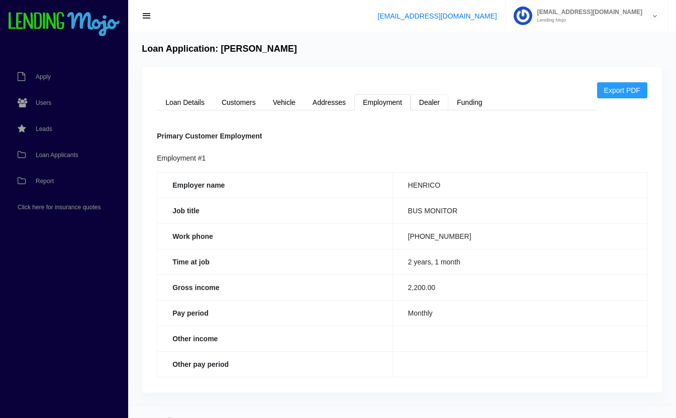
click at [435, 101] on link "Dealer" at bounding box center [429, 102] width 38 height 16
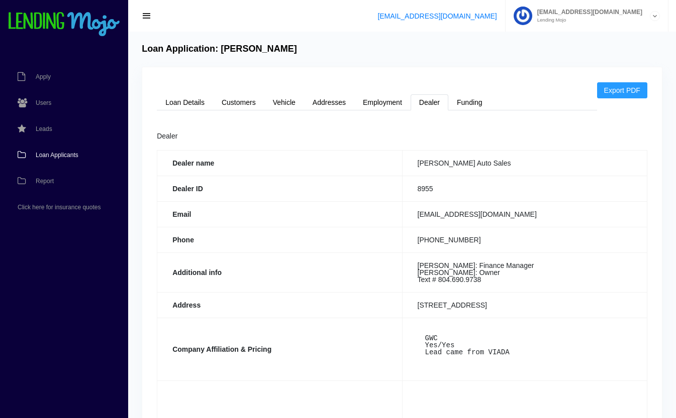
click at [48, 157] on span "Loan Applicants" at bounding box center [57, 155] width 43 height 6
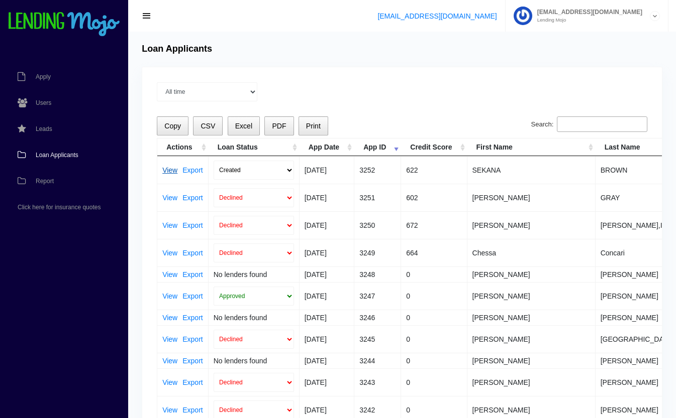
click at [167, 168] on link "View" at bounding box center [169, 170] width 15 height 7
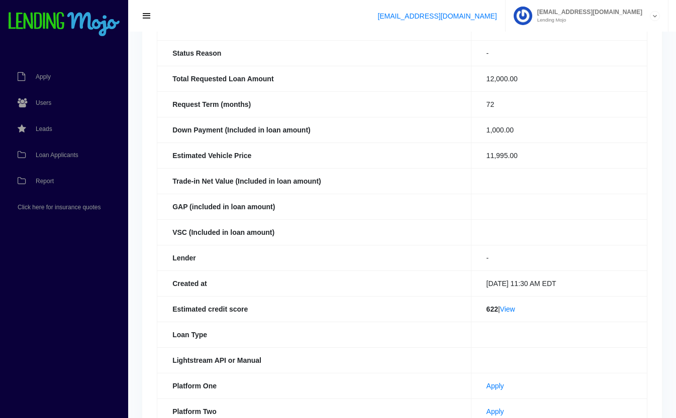
scroll to position [232, 0]
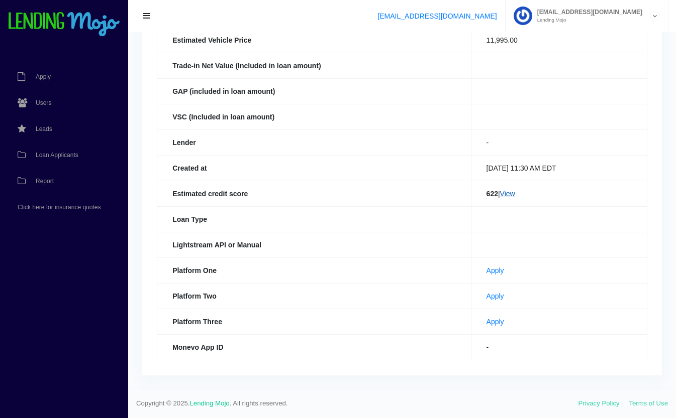
click at [511, 191] on link "View" at bounding box center [507, 194] width 15 height 8
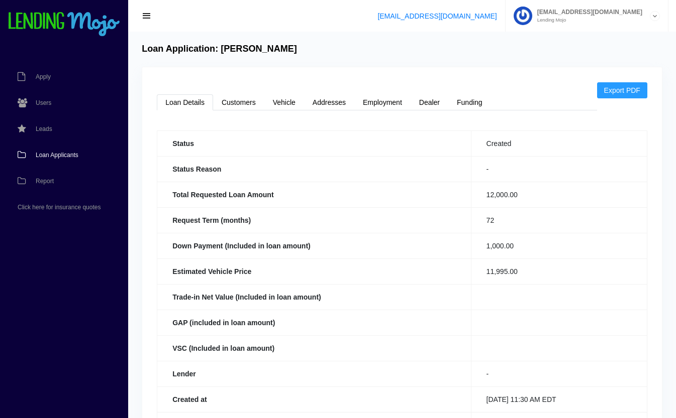
click at [48, 158] on span "Loan Applicants" at bounding box center [57, 155] width 43 height 6
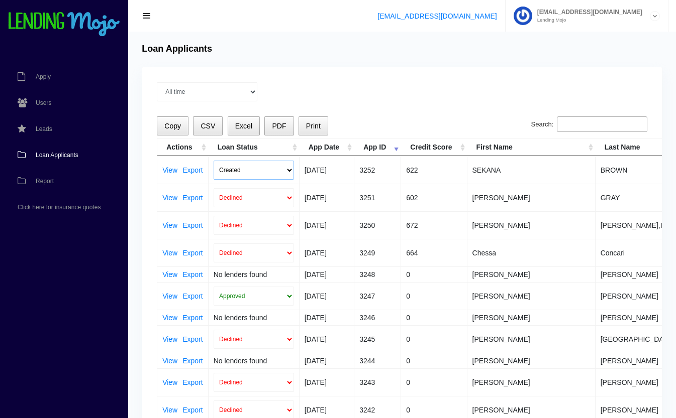
click at [232, 172] on select "Created Submitted" at bounding box center [253, 170] width 80 height 19
select select "submitted"
click at [213, 161] on select "Created Submitted" at bounding box center [253, 170] width 80 height 19
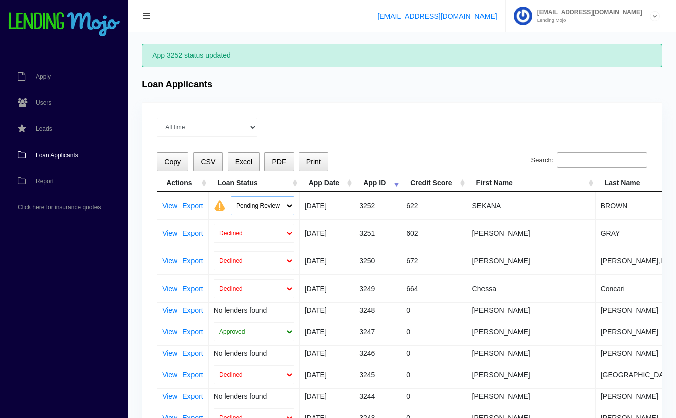
click at [265, 206] on select "Pending Review Approve Decline Unqualified" at bounding box center [262, 205] width 63 height 19
select select "declined"
click at [231, 196] on select "Pending Review Approve Decline Unqualified" at bounding box center [262, 205] width 63 height 19
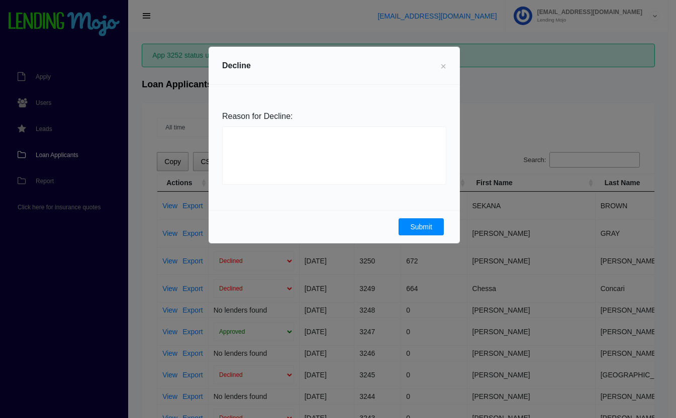
click at [414, 226] on button "Submit" at bounding box center [420, 226] width 45 height 17
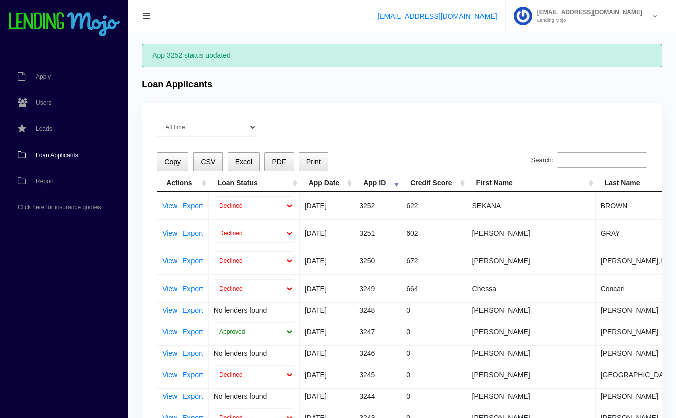
click at [48, 156] on span "Loan Applicants" at bounding box center [57, 155] width 43 height 6
